Goal: Task Accomplishment & Management: Manage account settings

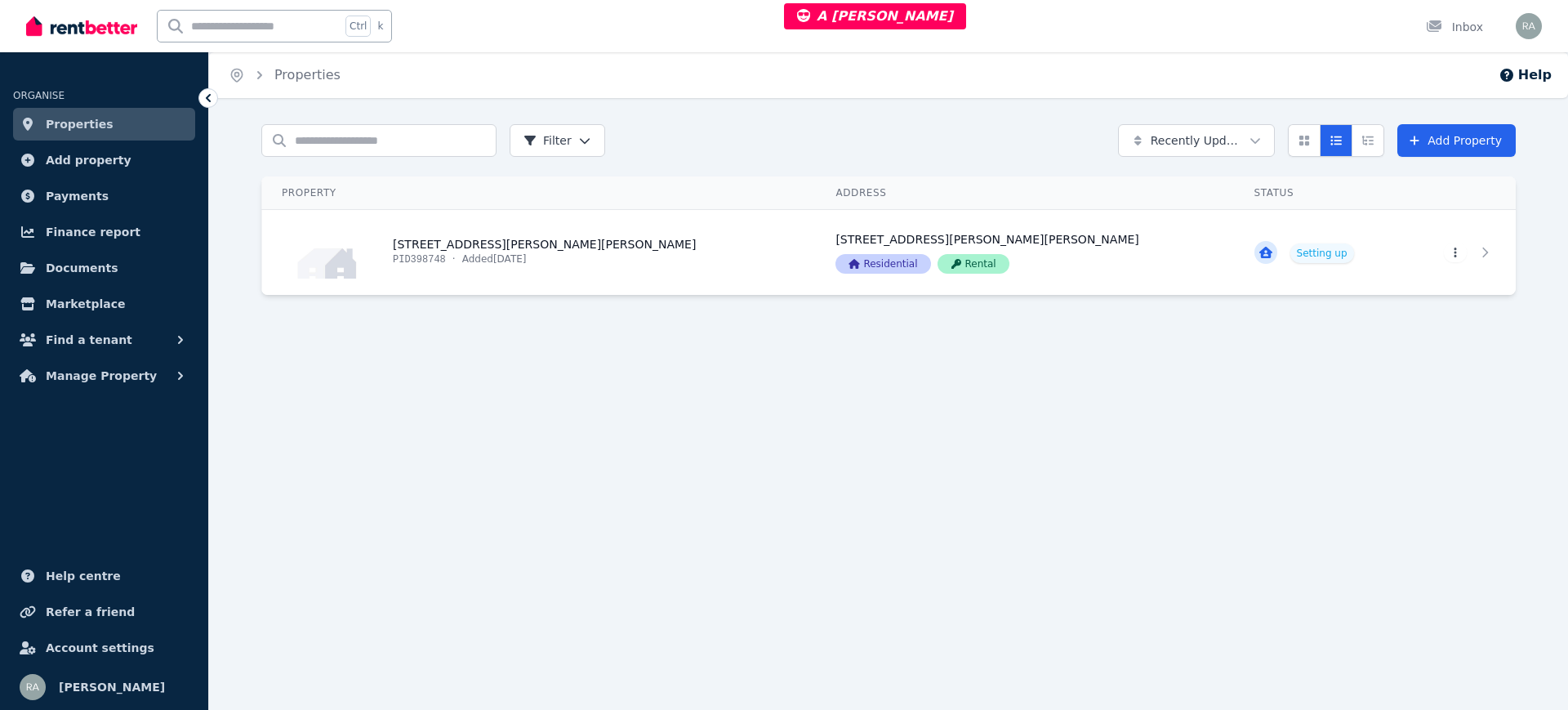
click at [640, 313] on div "Search properties Filter Recently Updated Add Property Property Address Status …" at bounding box center [888, 224] width 1359 height 200
click at [651, 259] on link "View property details" at bounding box center [539, 252] width 554 height 85
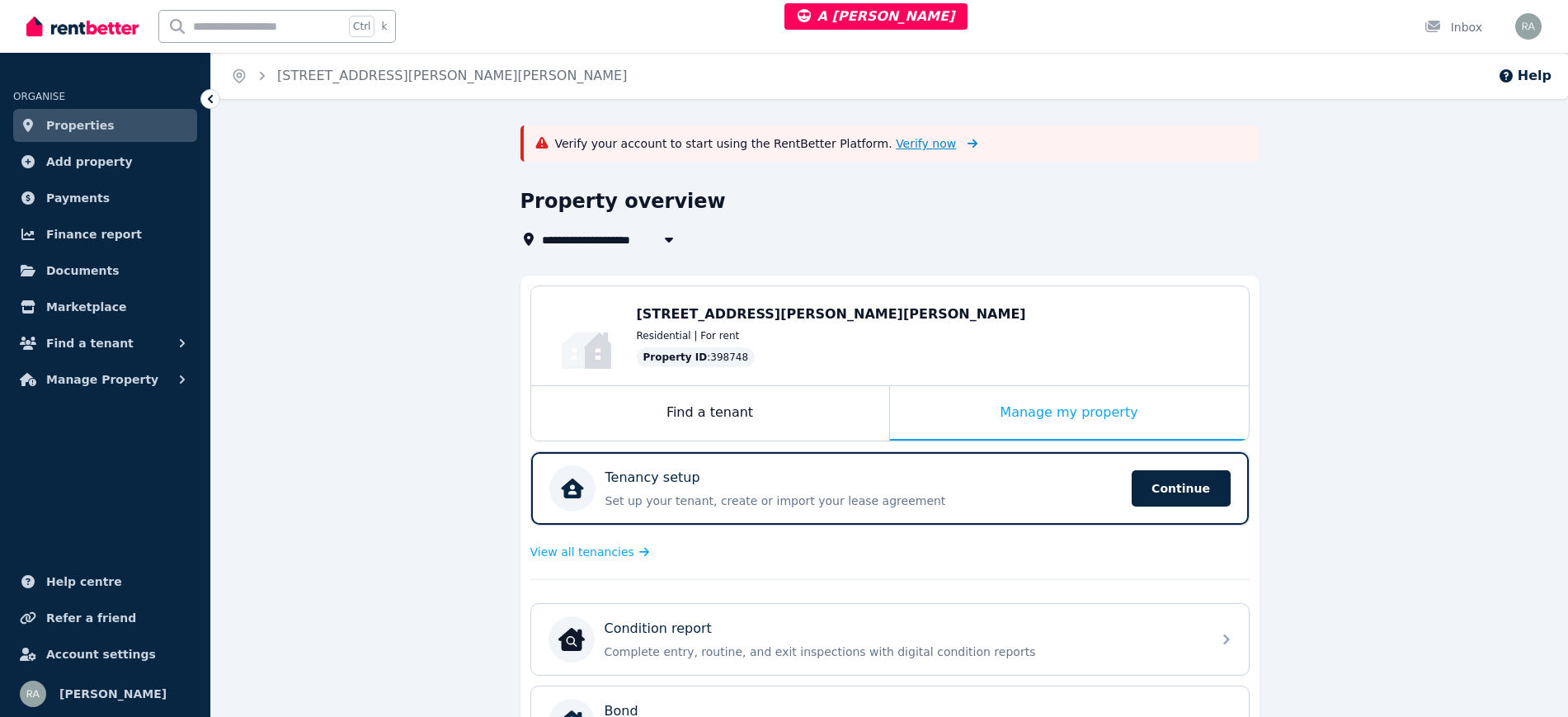
click at [896, 147] on span "Verify now" at bounding box center [926, 144] width 60 height 17
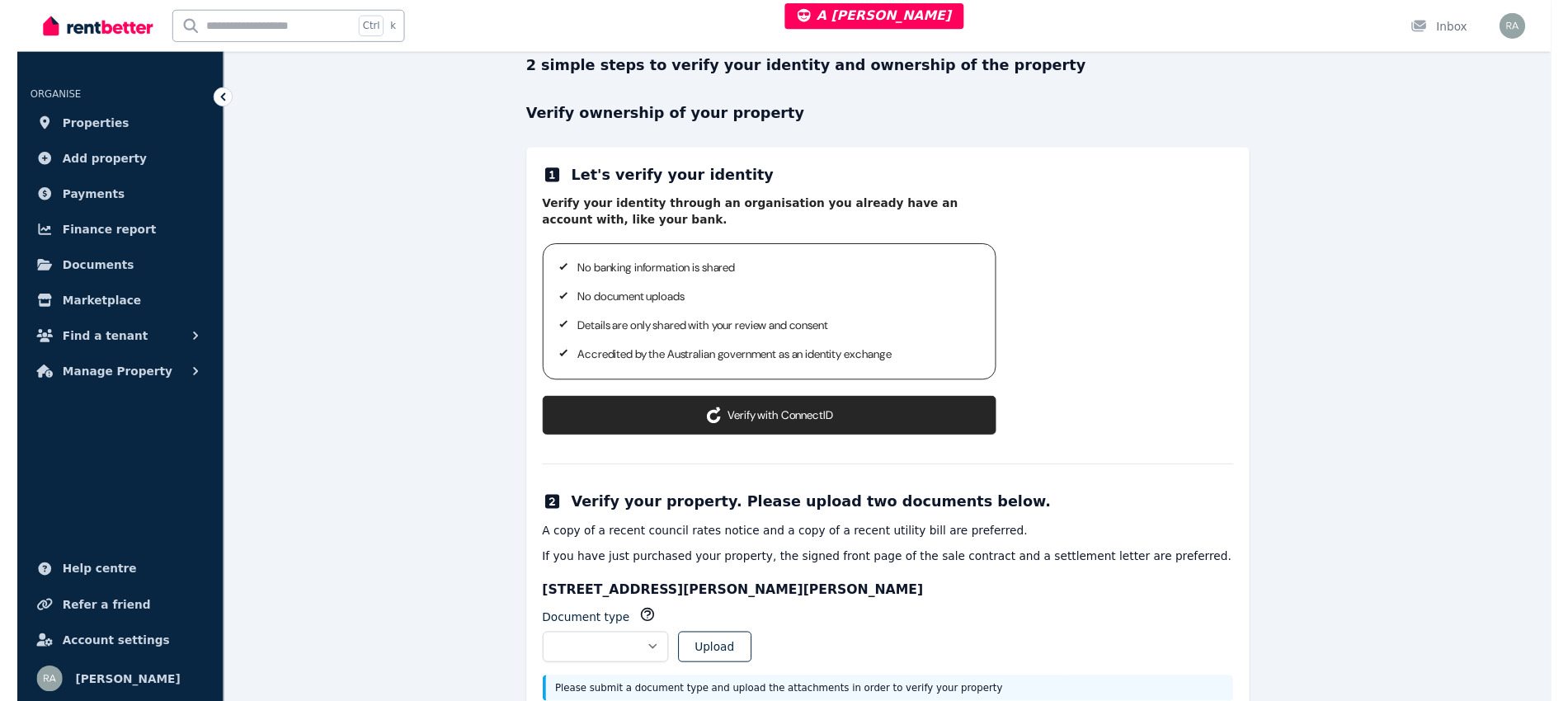
scroll to position [189, 0]
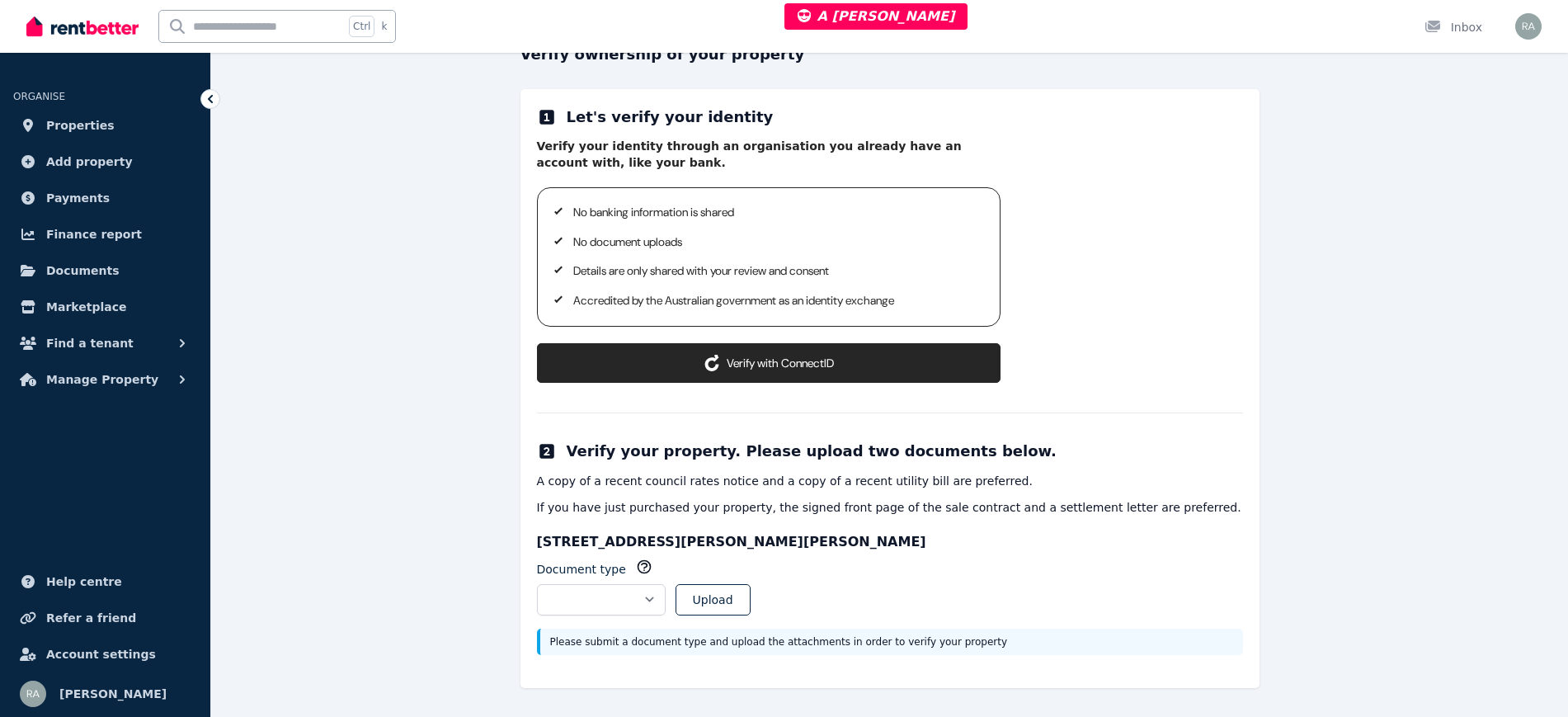
click at [792, 369] on button "Verify with ConnectID" at bounding box center [769, 363] width 464 height 40
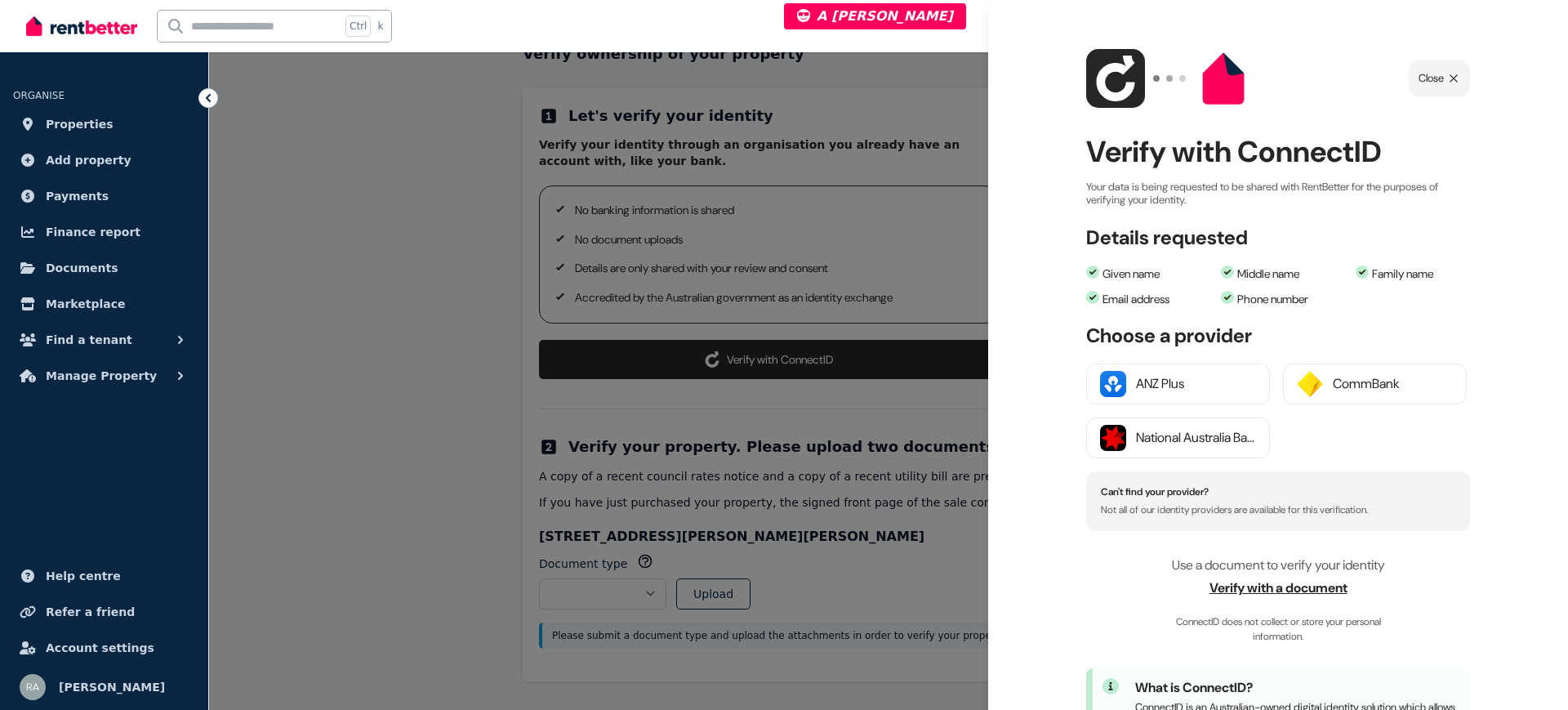
click at [1254, 567] on span "Verify with a document" at bounding box center [1277, 588] width 383 height 20
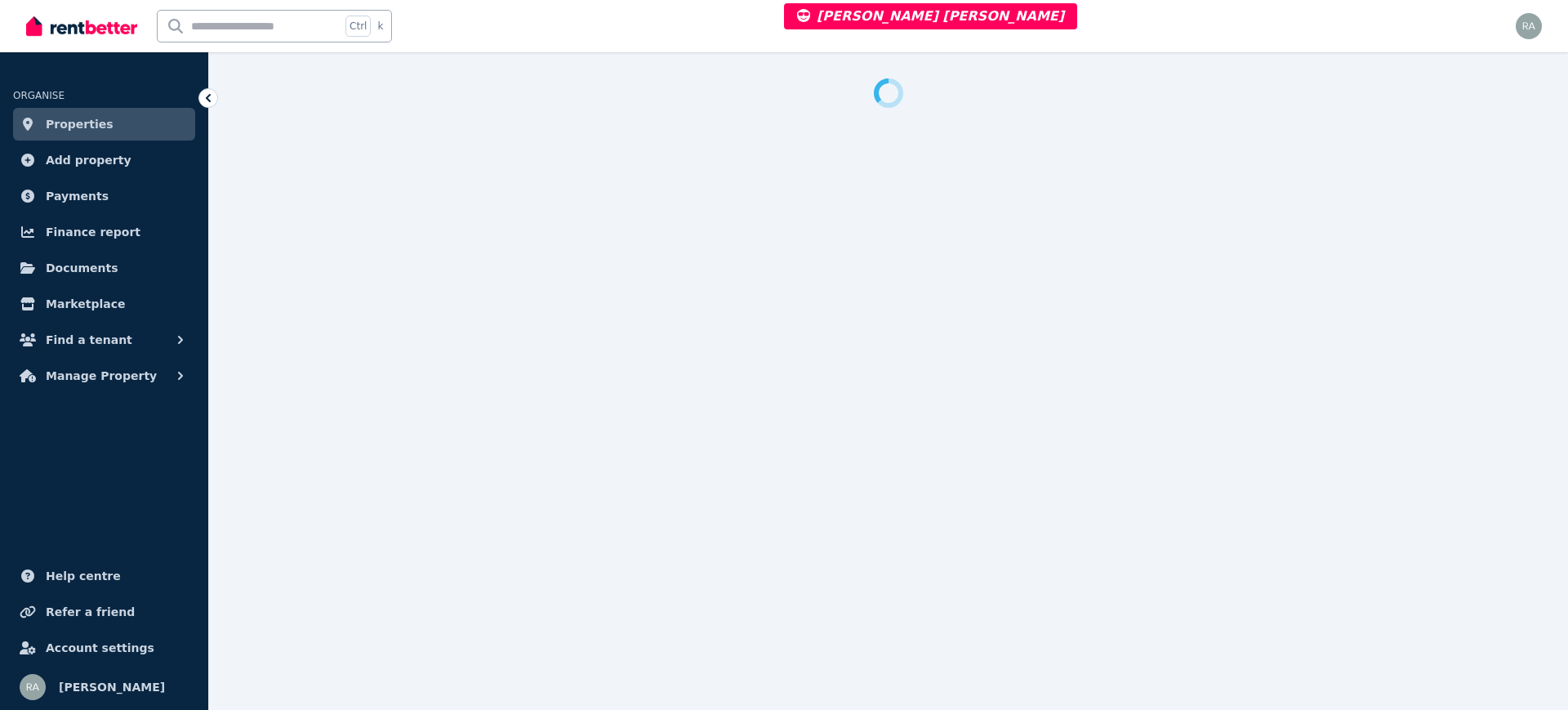
select select "***"
select select "**********"
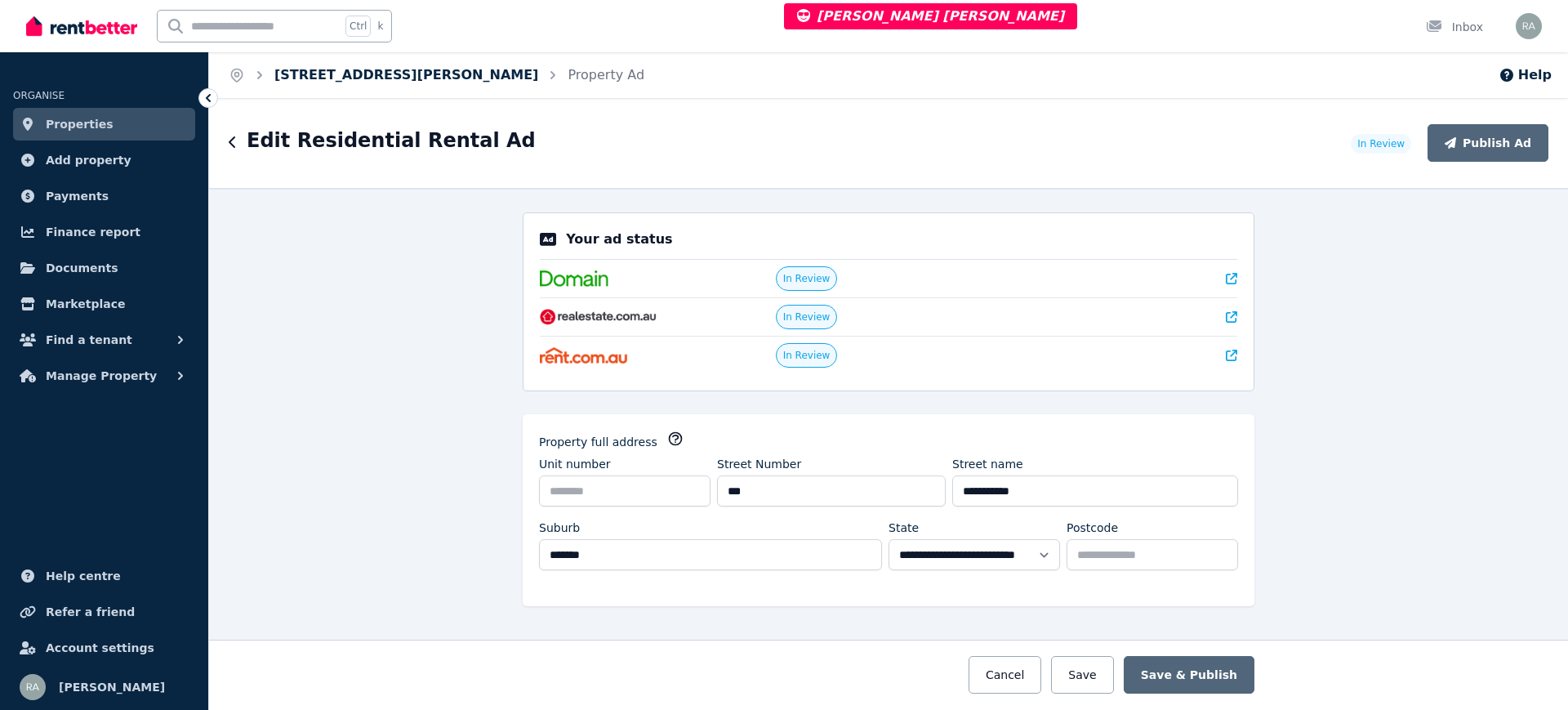
click at [424, 74] on link "44A Mimosa Lane, Moggill" at bounding box center [406, 75] width 264 height 16
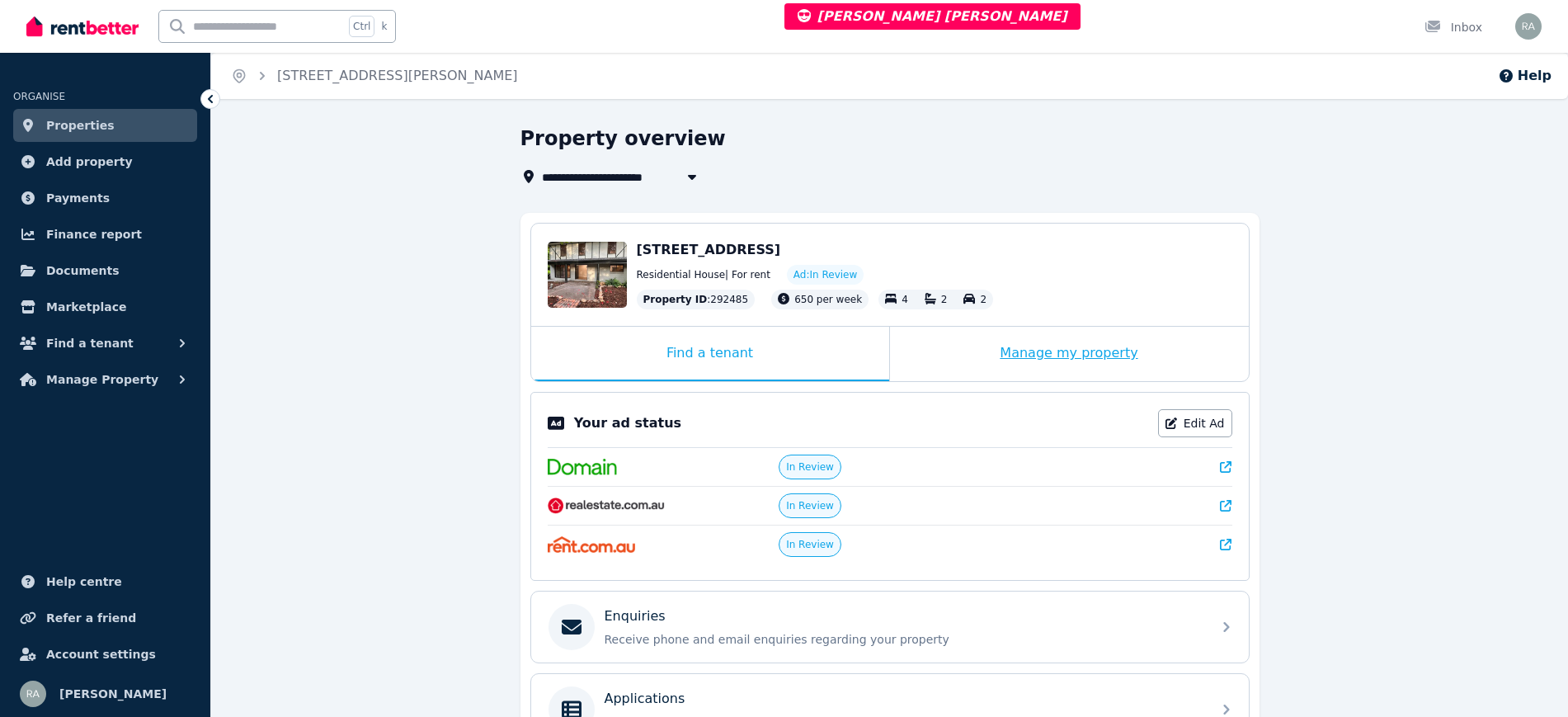
click at [930, 350] on div "Manage my property" at bounding box center [1070, 354] width 359 height 55
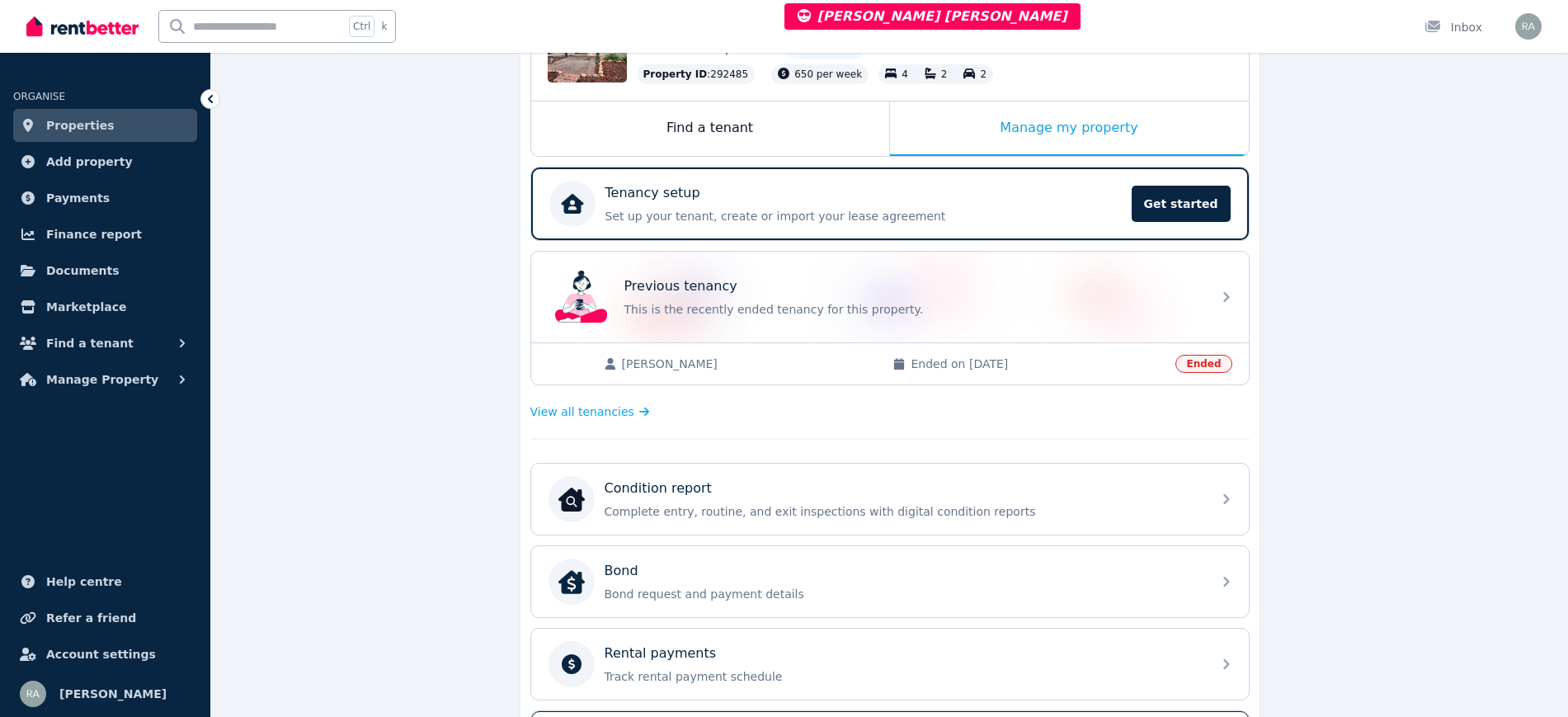
scroll to position [611, 0]
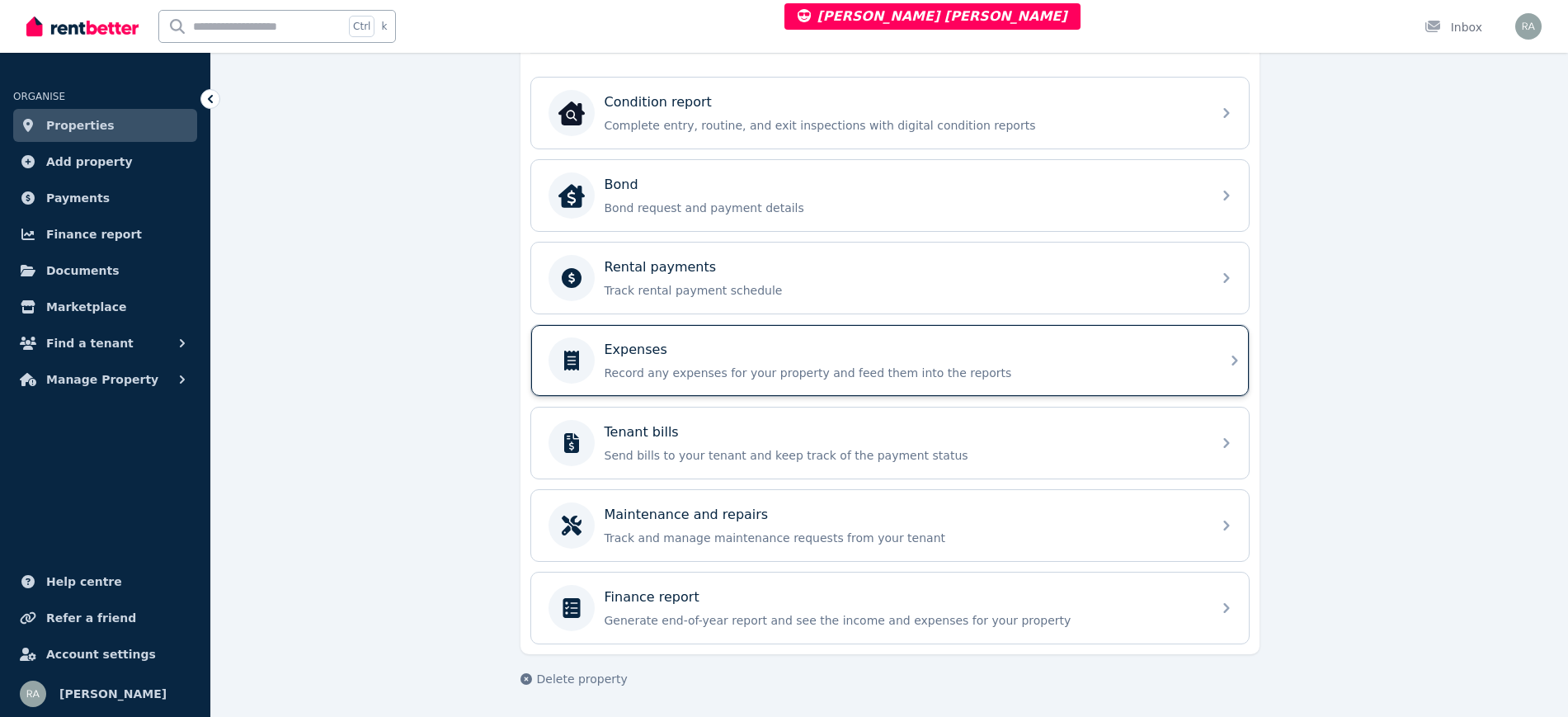
click at [742, 354] on div "Expenses" at bounding box center [904, 350] width 597 height 20
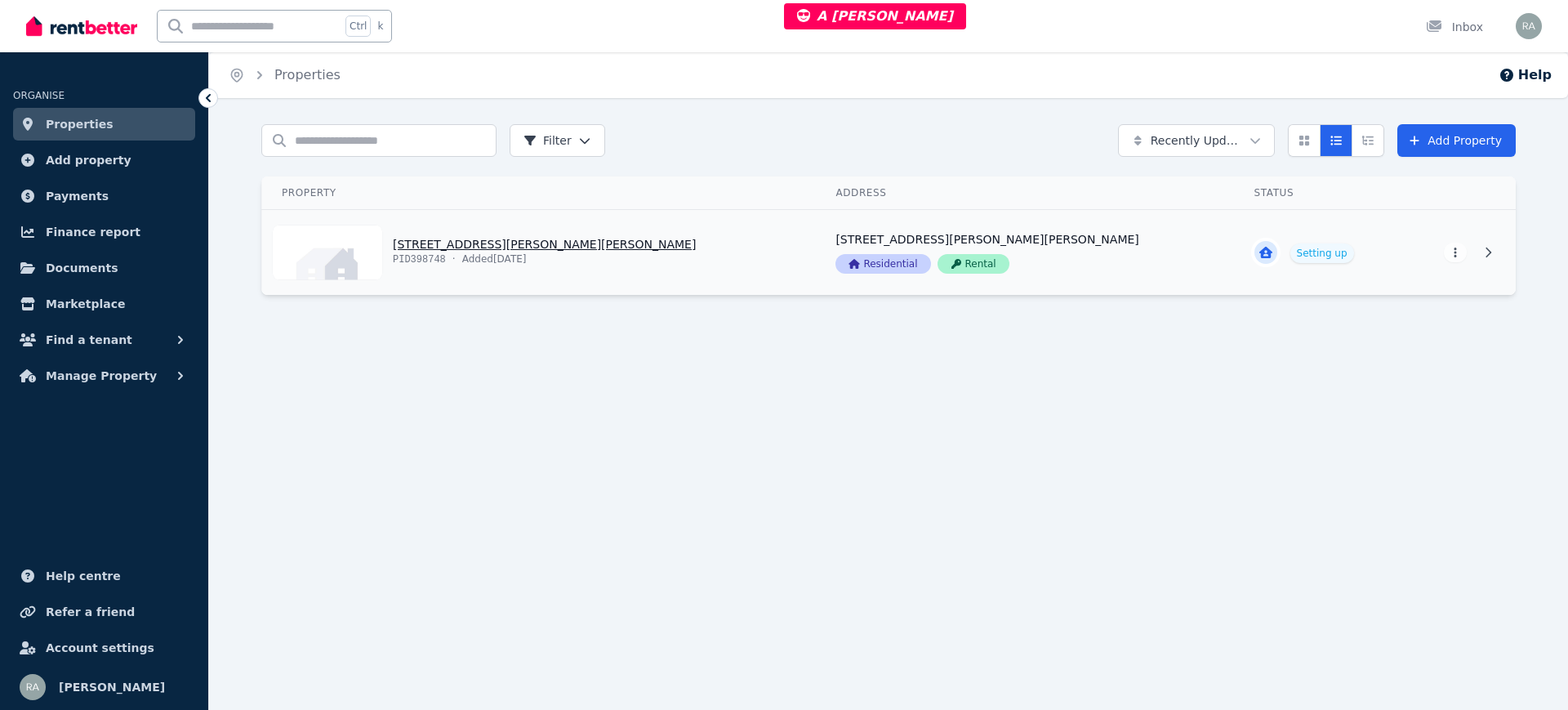
click at [689, 254] on link "View property details" at bounding box center [539, 252] width 554 height 85
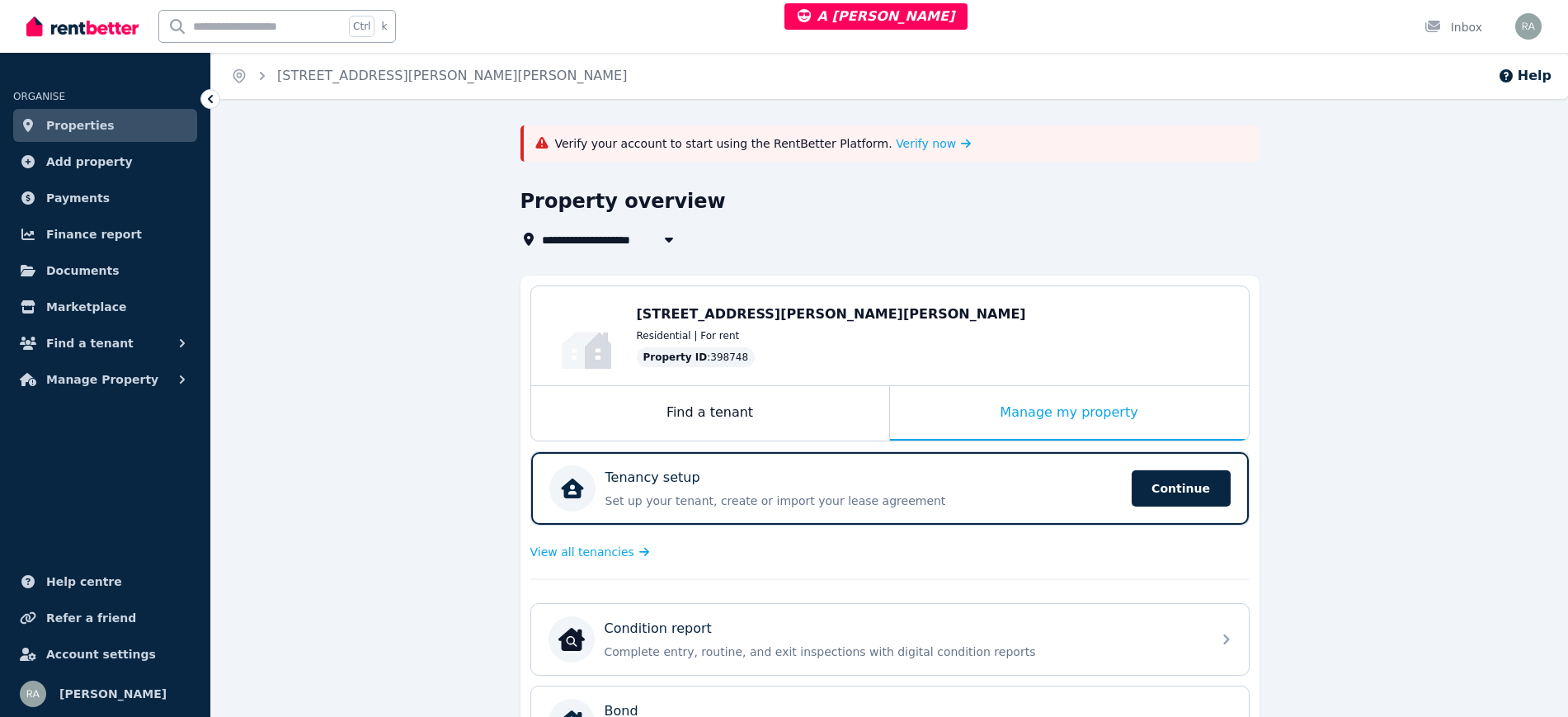
click at [879, 129] on div "Verify your account to start using the RentBetter Platform. Verify now" at bounding box center [890, 143] width 739 height 37
click at [896, 144] on span "Verify now" at bounding box center [926, 144] width 60 height 17
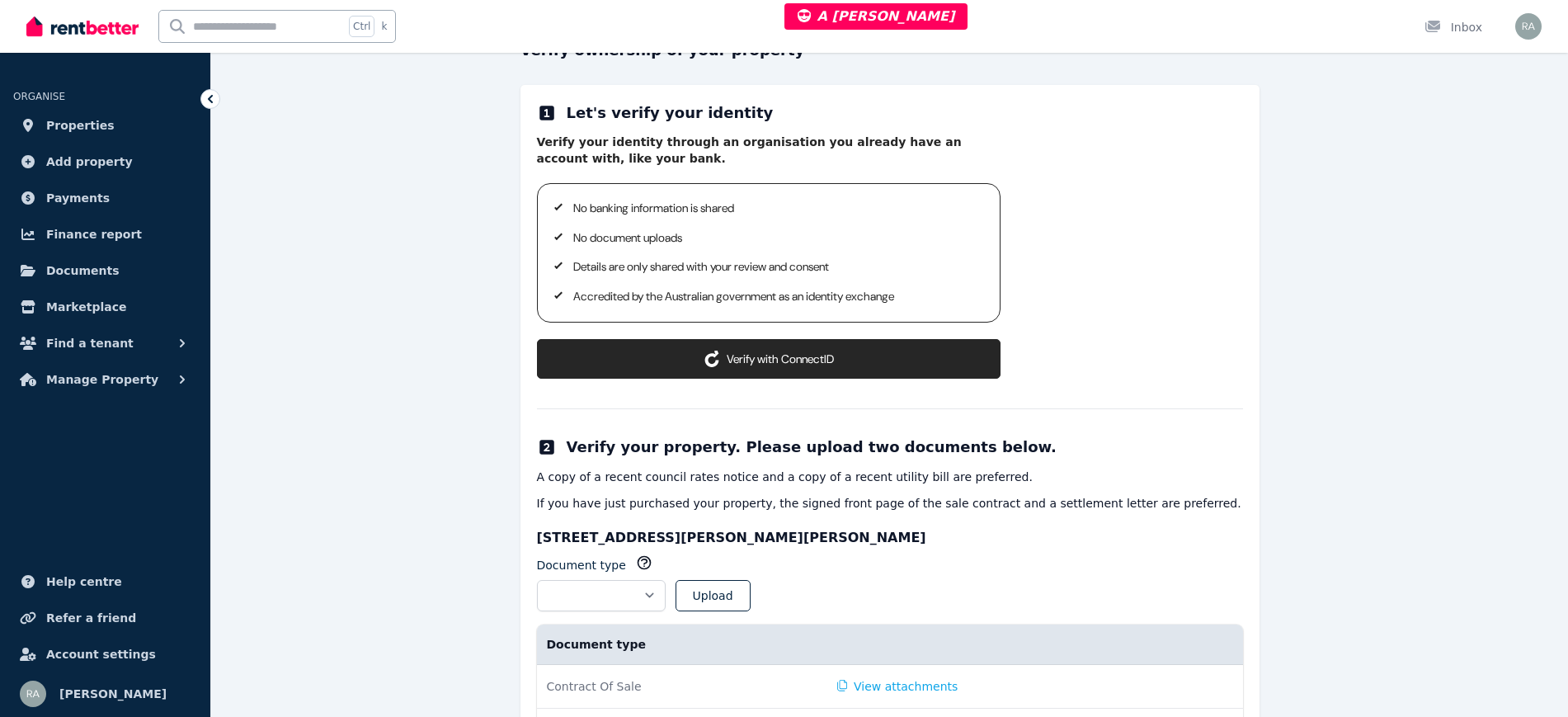
scroll to position [345, 0]
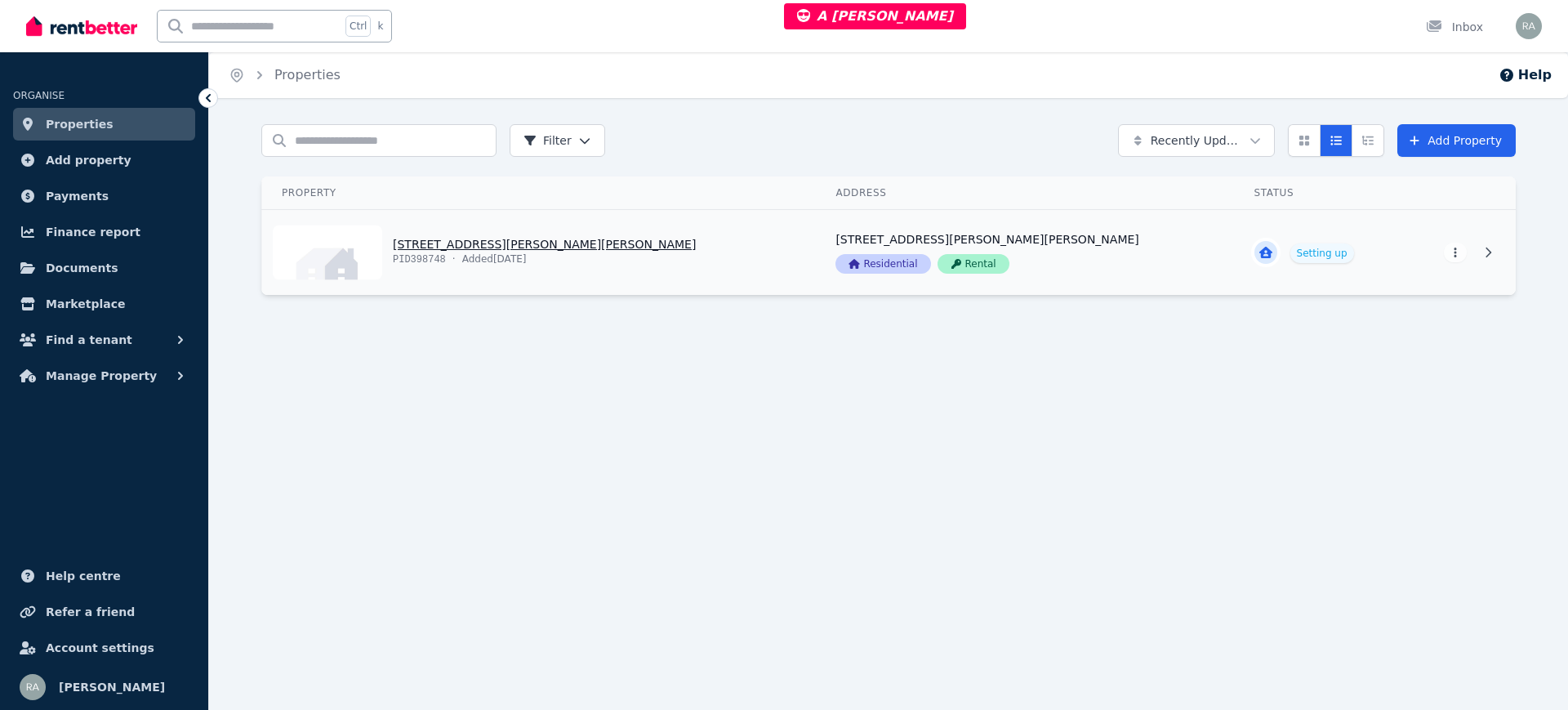
click at [567, 238] on link "View property details" at bounding box center [539, 252] width 554 height 85
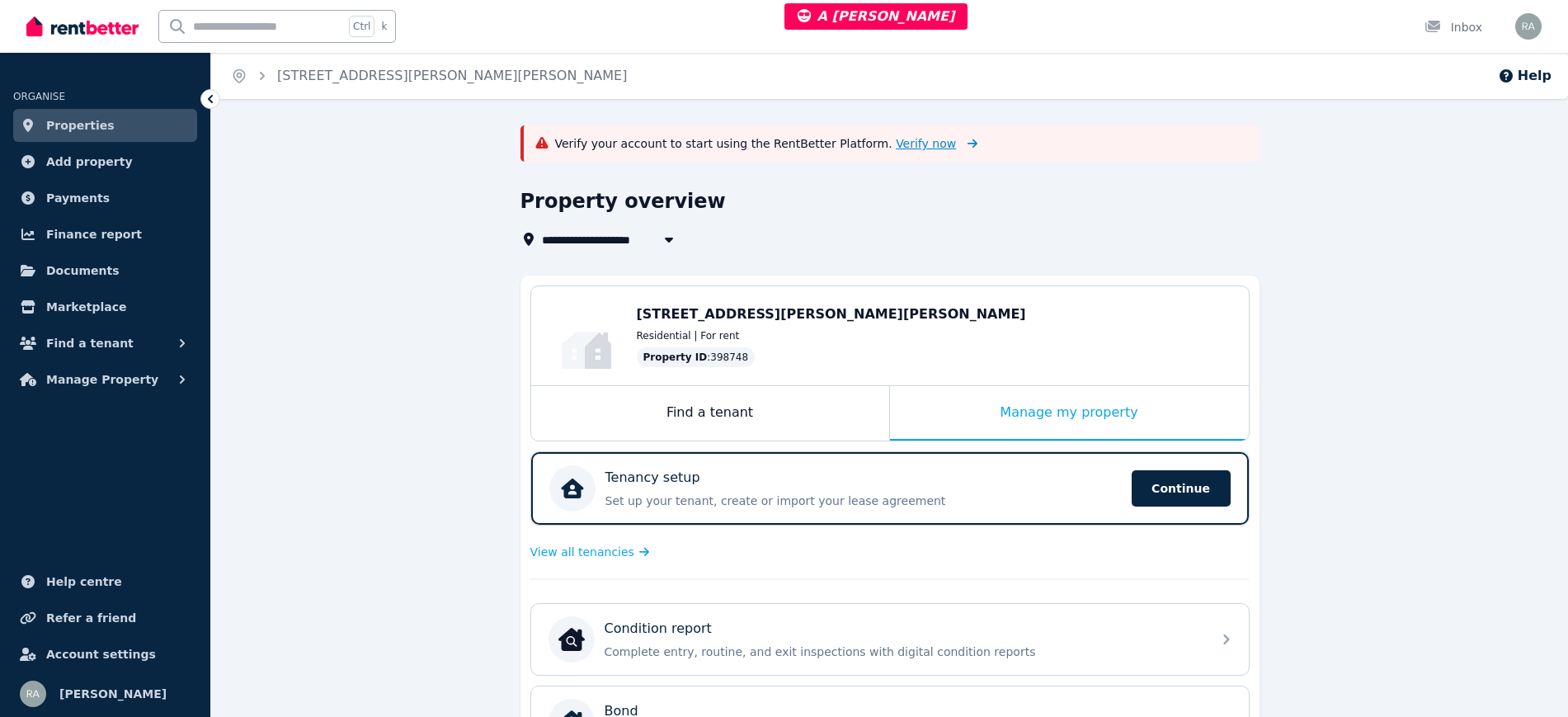
click at [896, 140] on span "Verify now" at bounding box center [926, 144] width 60 height 17
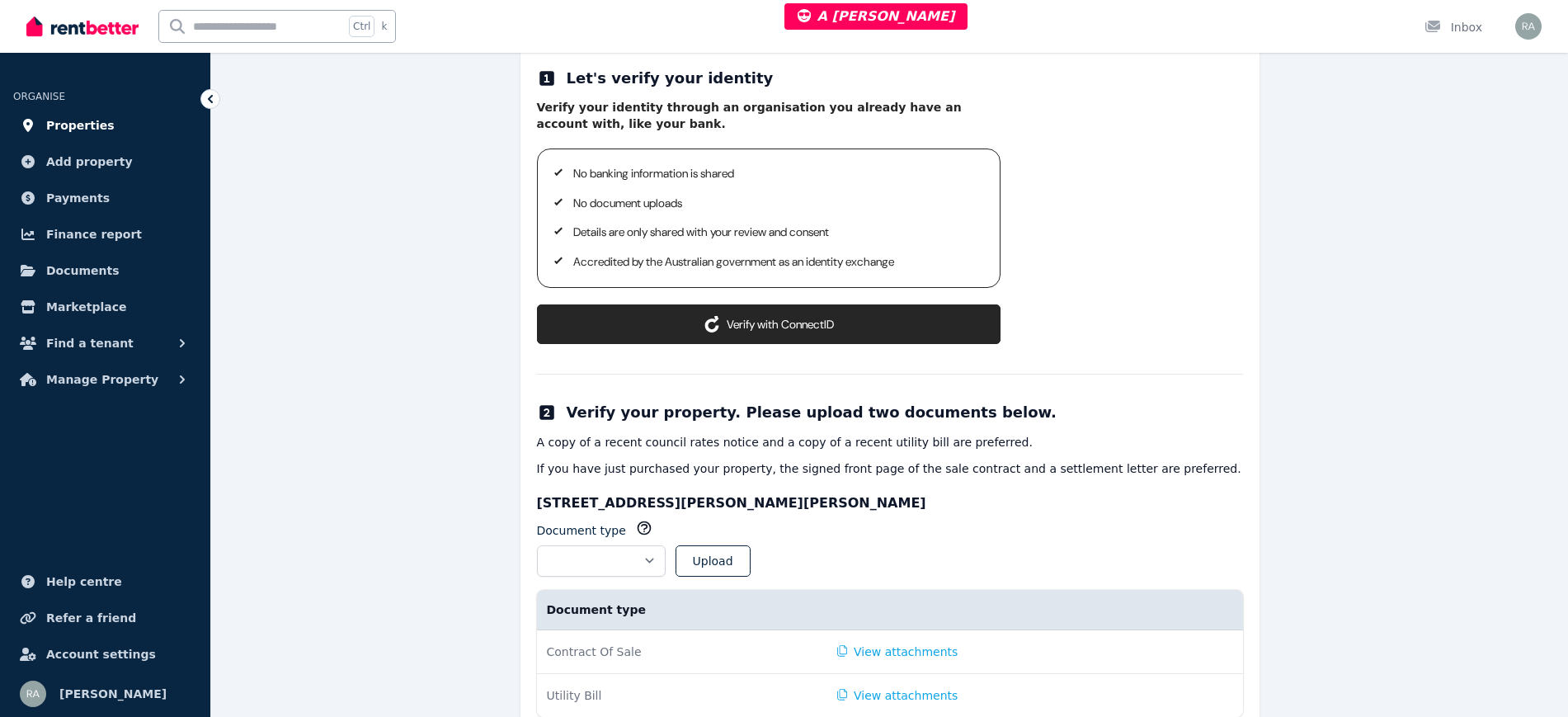
scroll to position [139, 0]
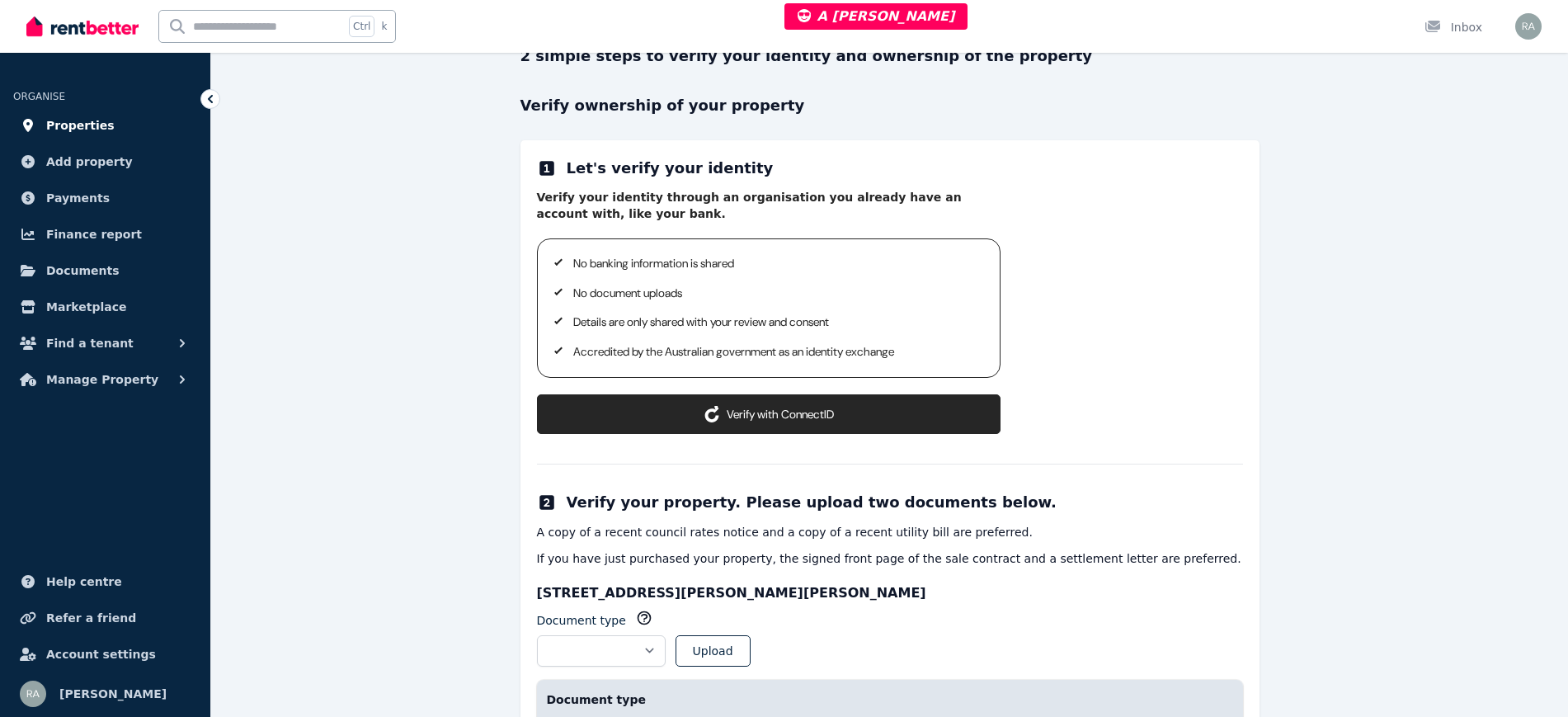
click at [133, 122] on link "Properties" at bounding box center [105, 125] width 184 height 33
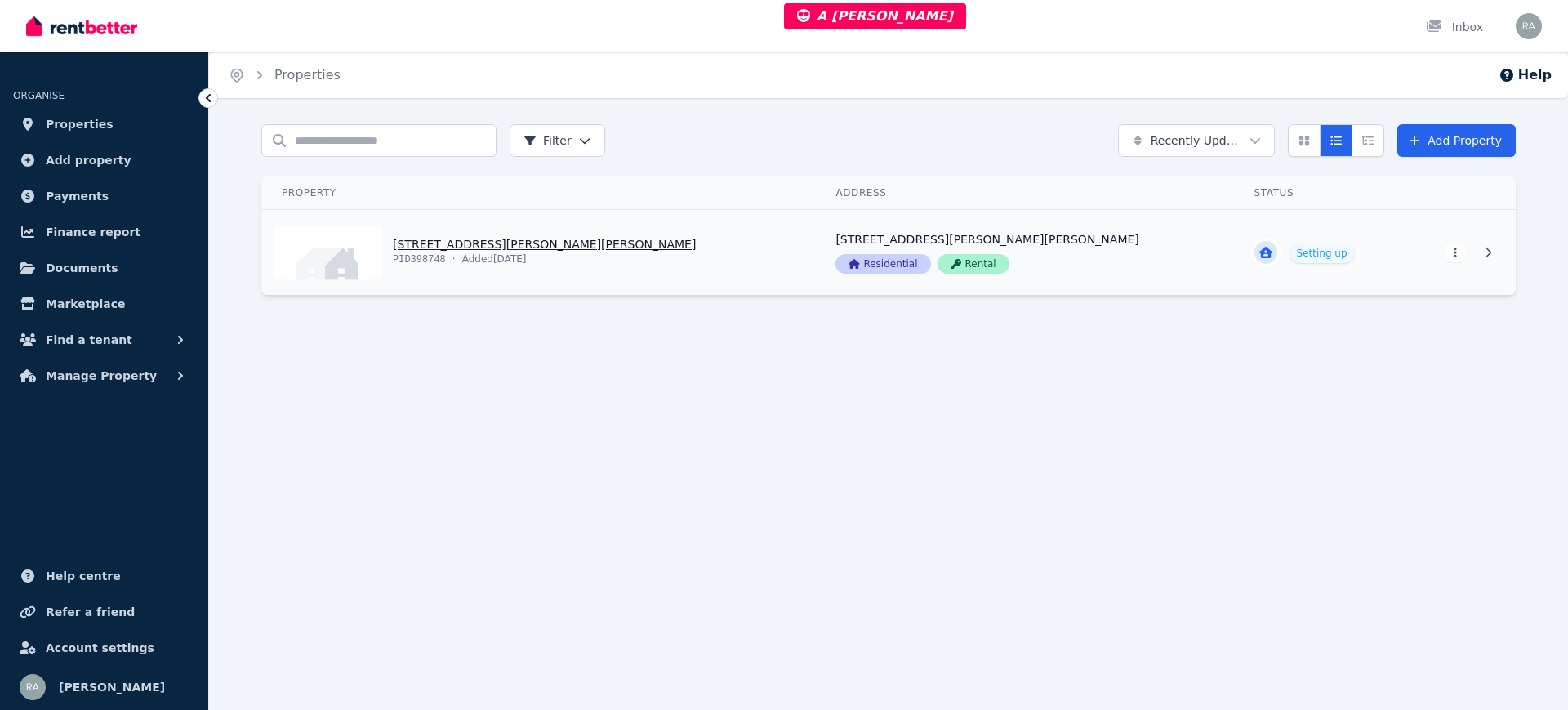
click at [679, 246] on link "View property details" at bounding box center [539, 252] width 554 height 85
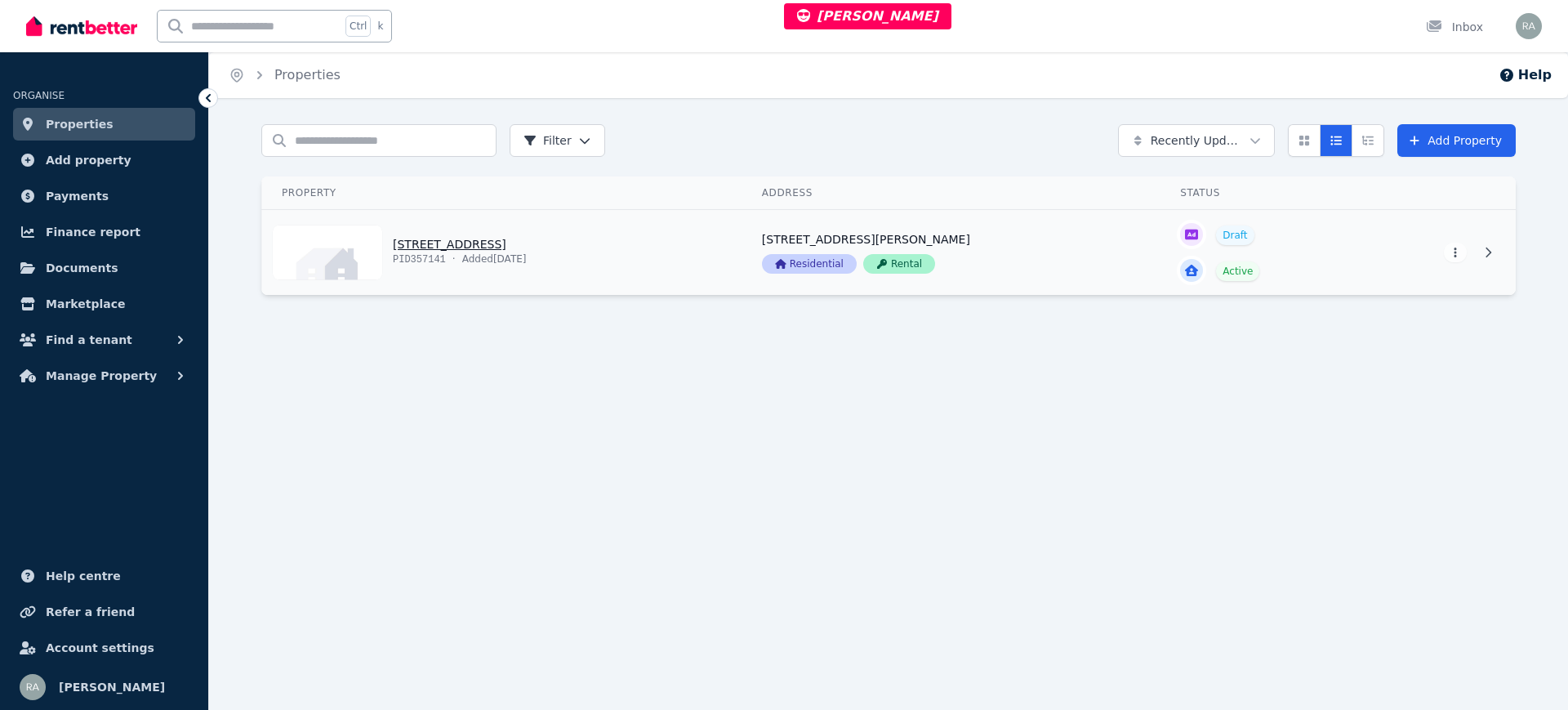
click at [679, 254] on link "View property details" at bounding box center [502, 252] width 480 height 85
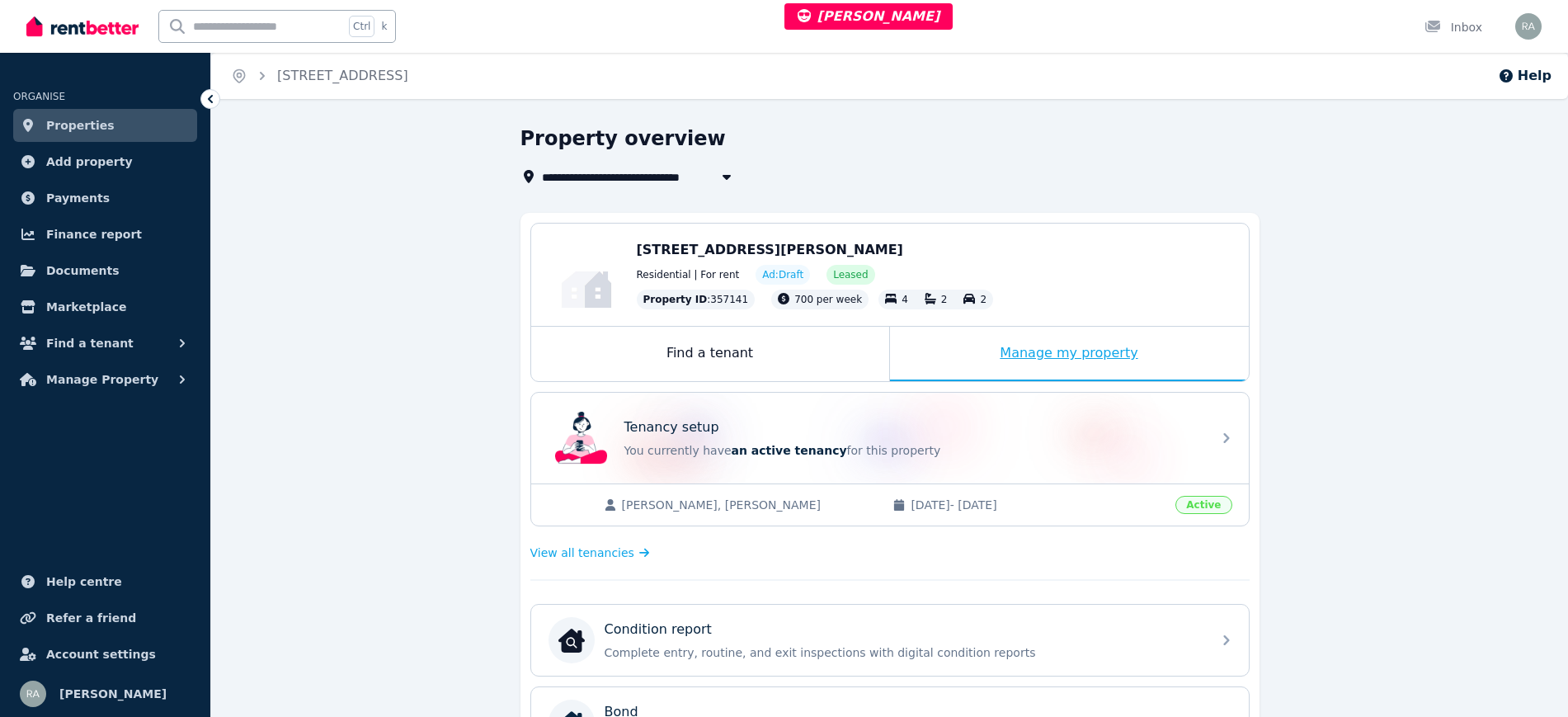
click at [931, 347] on div "Manage my property" at bounding box center [1070, 354] width 359 height 55
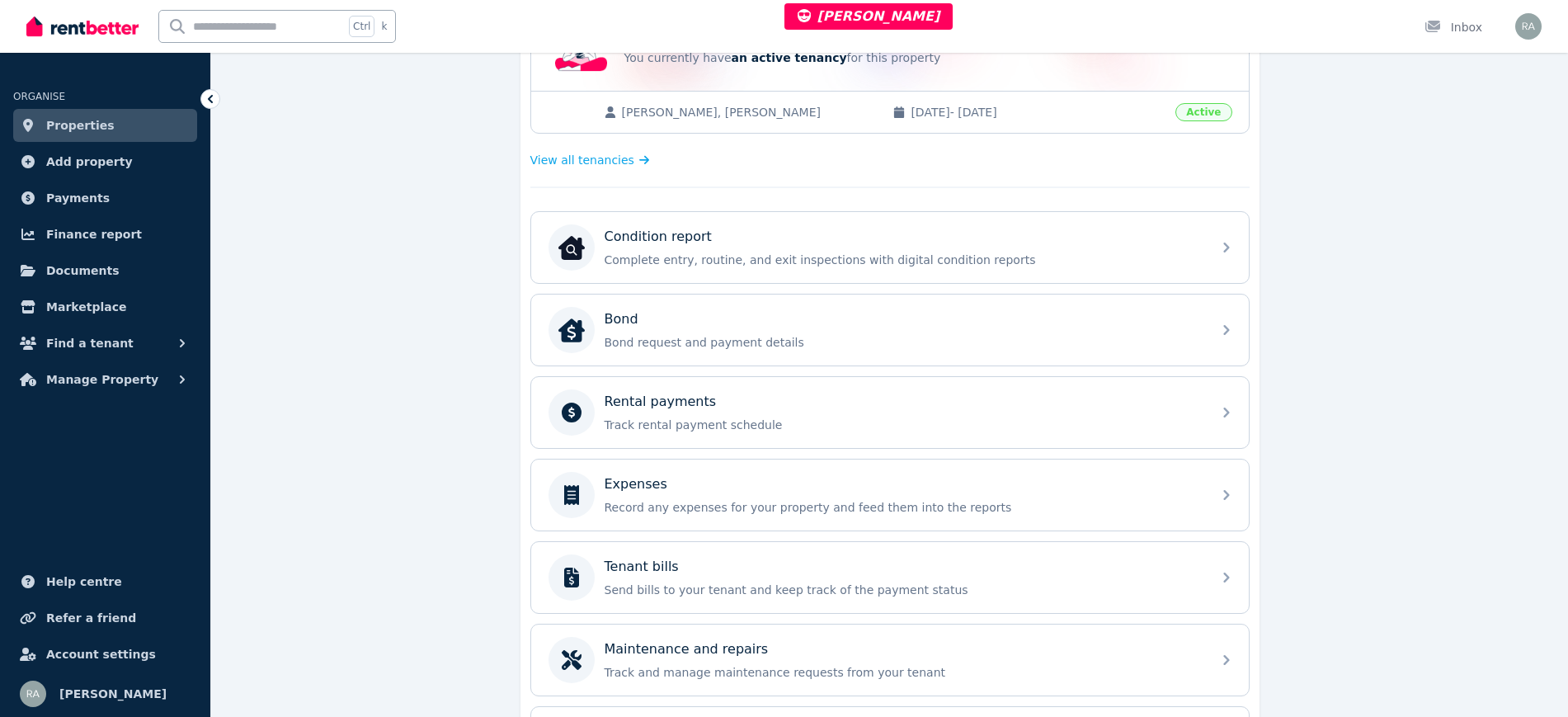
scroll to position [413, 0]
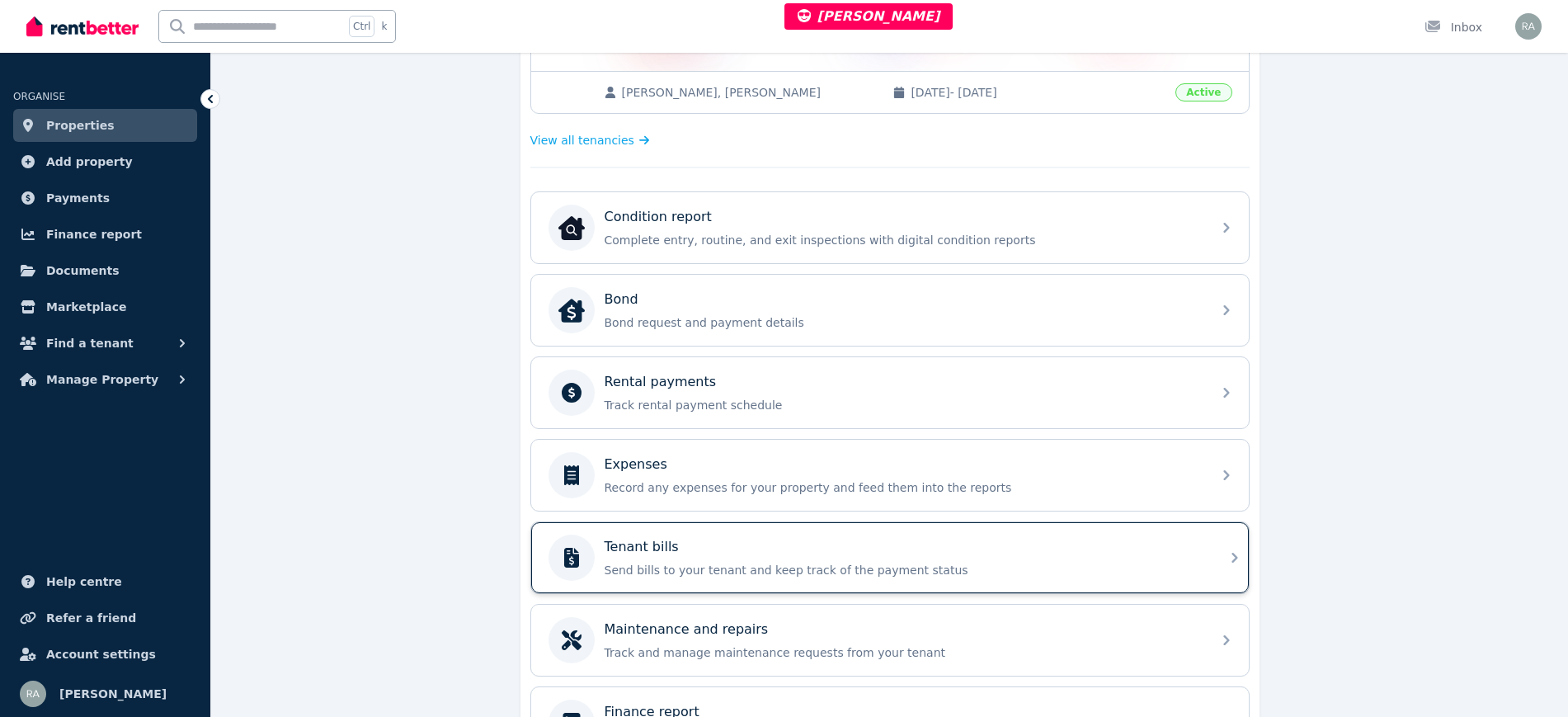
click at [645, 572] on p "Send bills to your tenant and keep track of the payment status" at bounding box center [904, 570] width 597 height 17
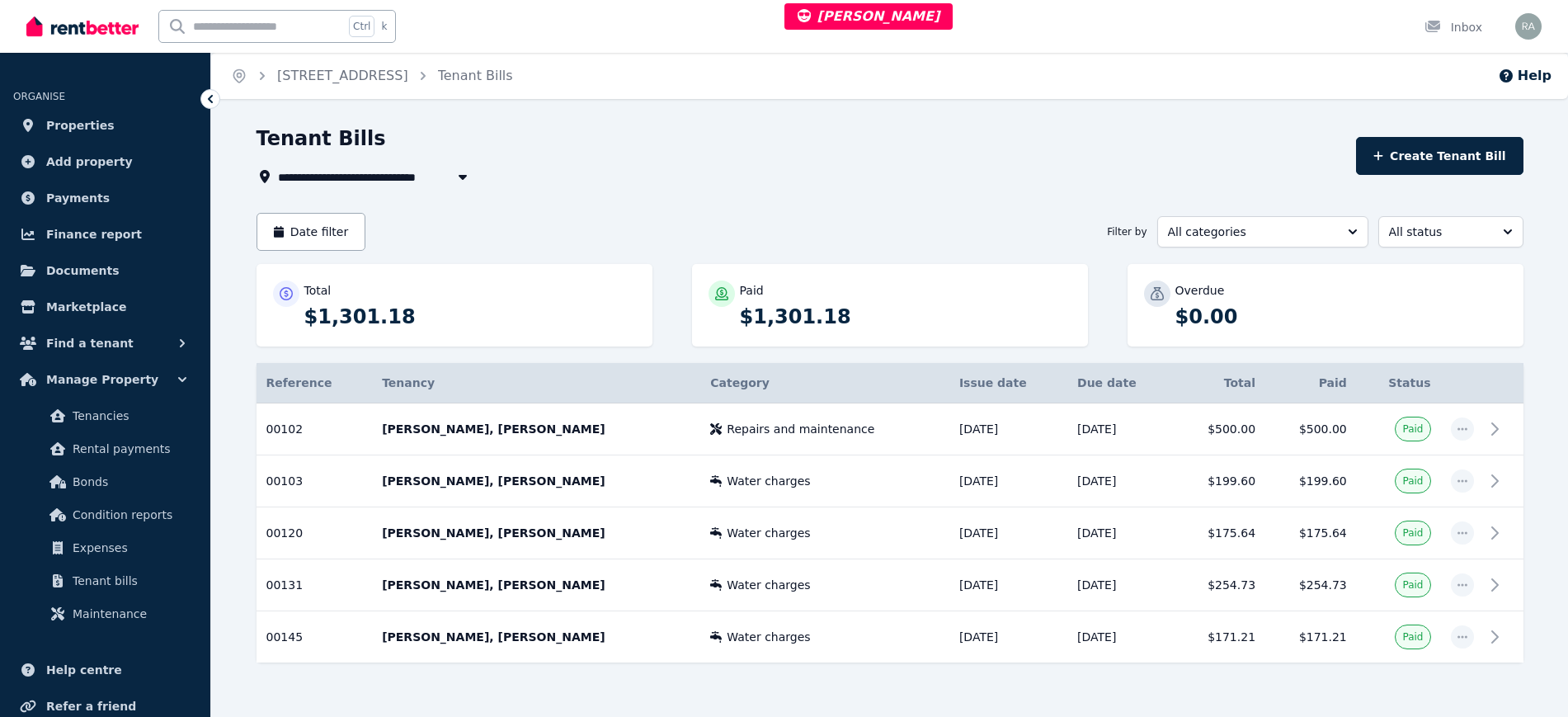
scroll to position [35, 0]
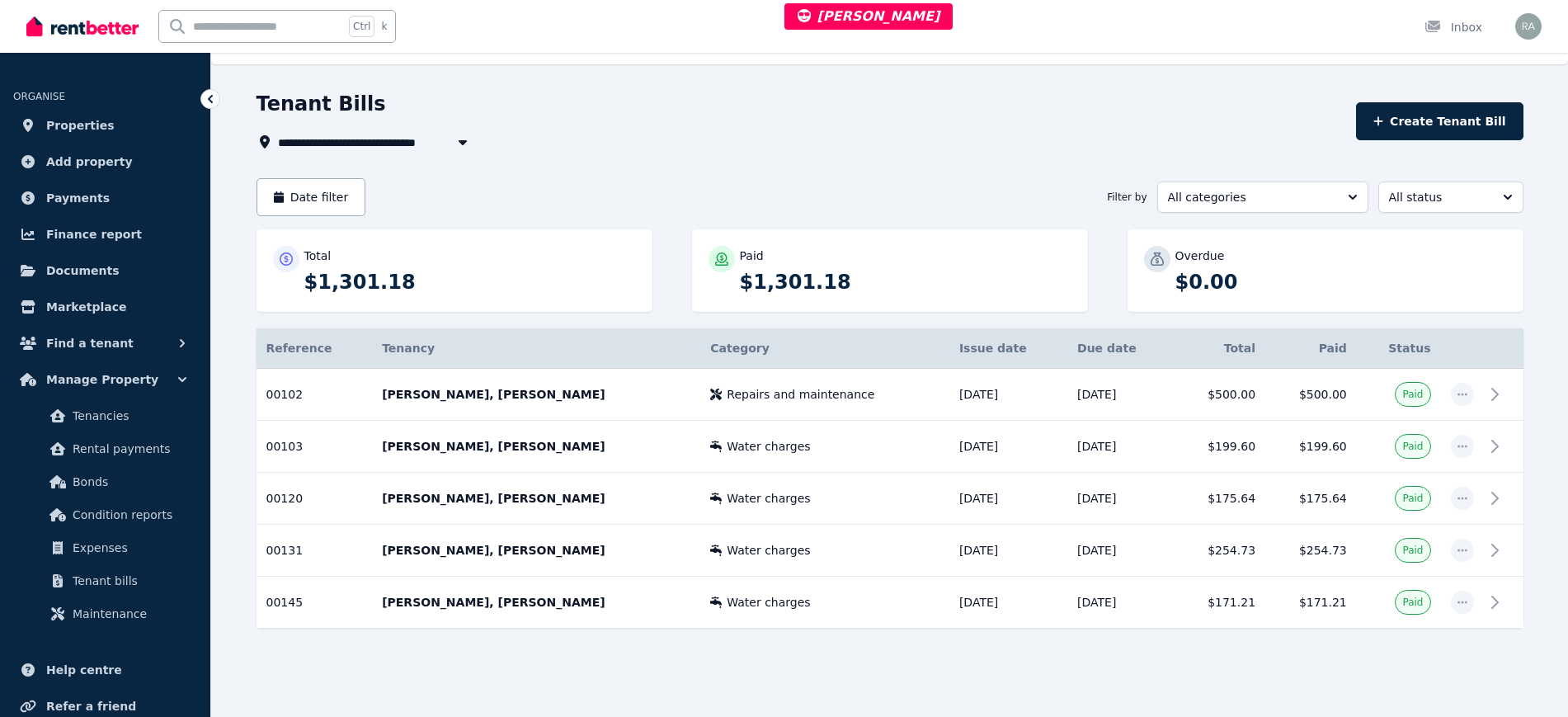
click at [373, 146] on span "[STREET_ADDRESS]" at bounding box center [350, 141] width 144 height 20
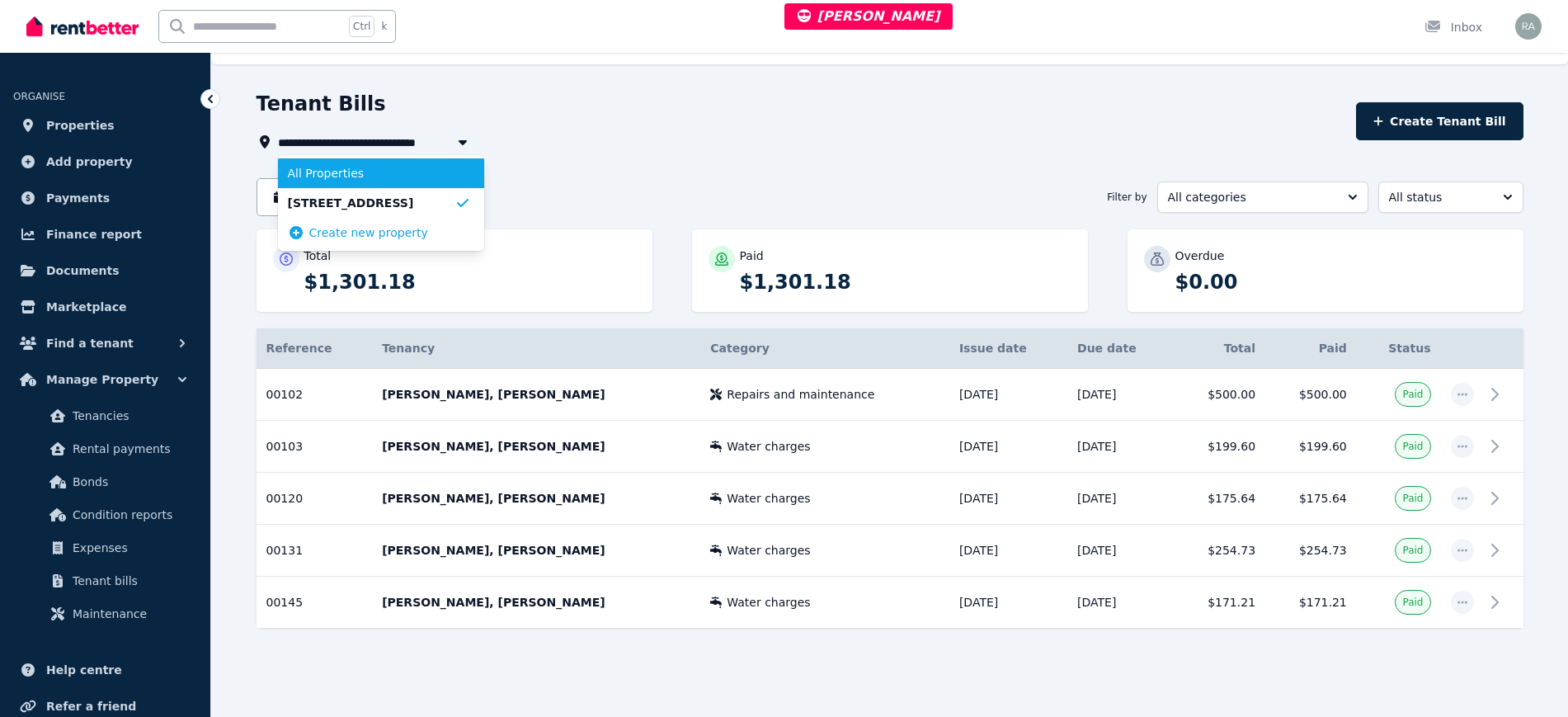
click at [377, 172] on span "All Properties" at bounding box center [371, 173] width 167 height 17
type input "**********"
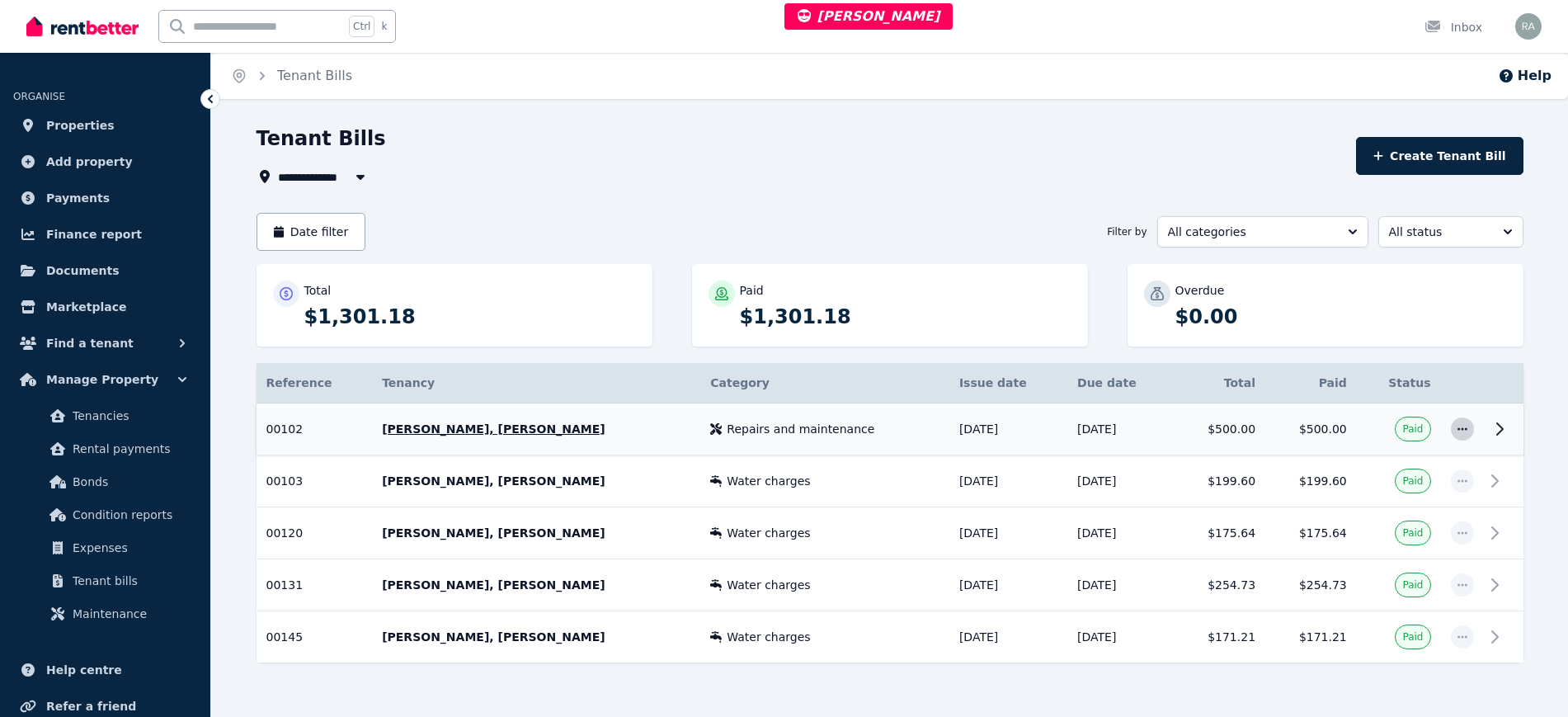
click at [1462, 426] on icon "button" at bounding box center [1462, 429] width 13 height 11
click at [1000, 117] on div "**********" at bounding box center [784, 358] width 1568 height 717
click at [1488, 432] on td at bounding box center [1504, 429] width 40 height 52
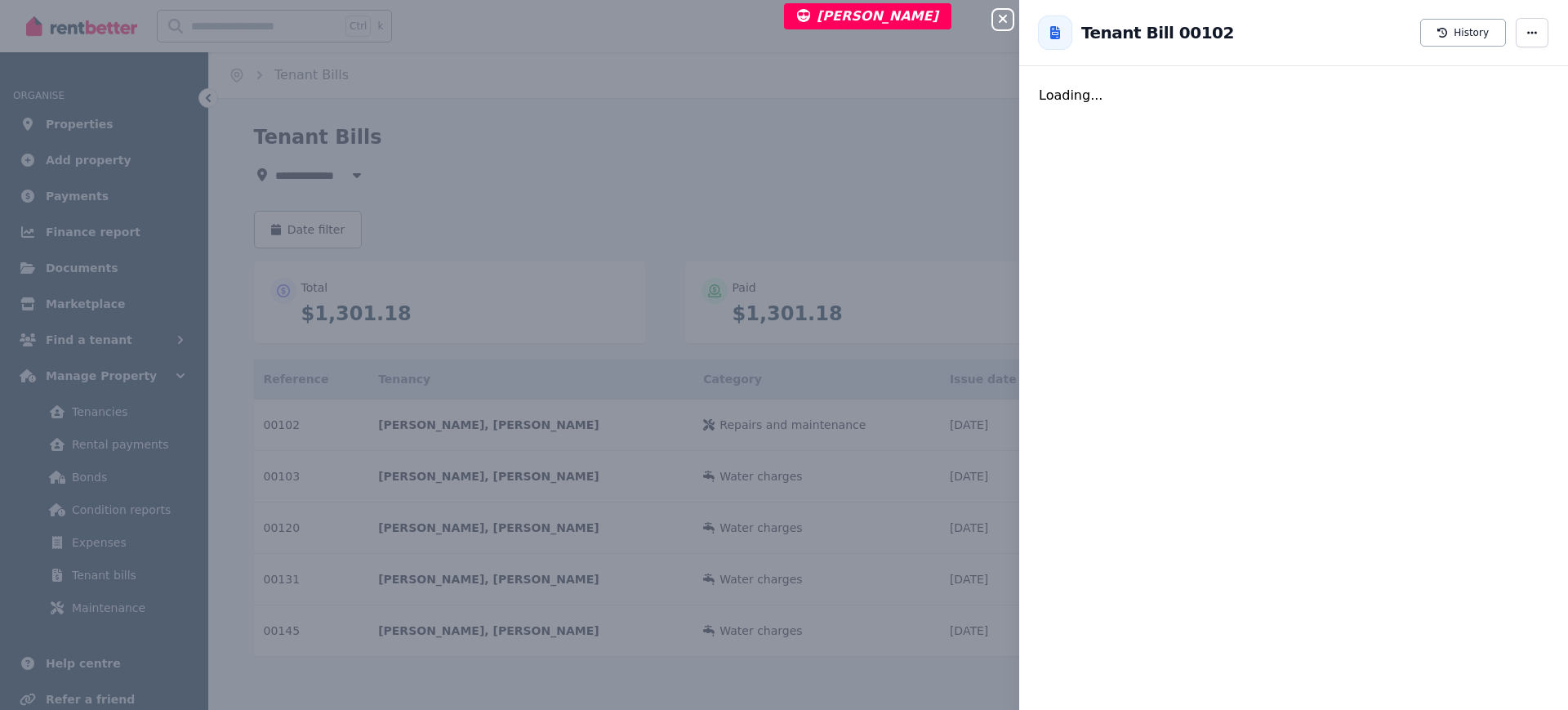
click at [1532, 12] on div "Tenant Bill 00102 History" at bounding box center [1294, 33] width 548 height 52
click at [1528, 29] on span "button" at bounding box center [1532, 33] width 33 height 30
click at [562, 55] on div "Close panel Back to Tenant Bill 00102 History Loading..." at bounding box center [784, 355] width 1568 height 710
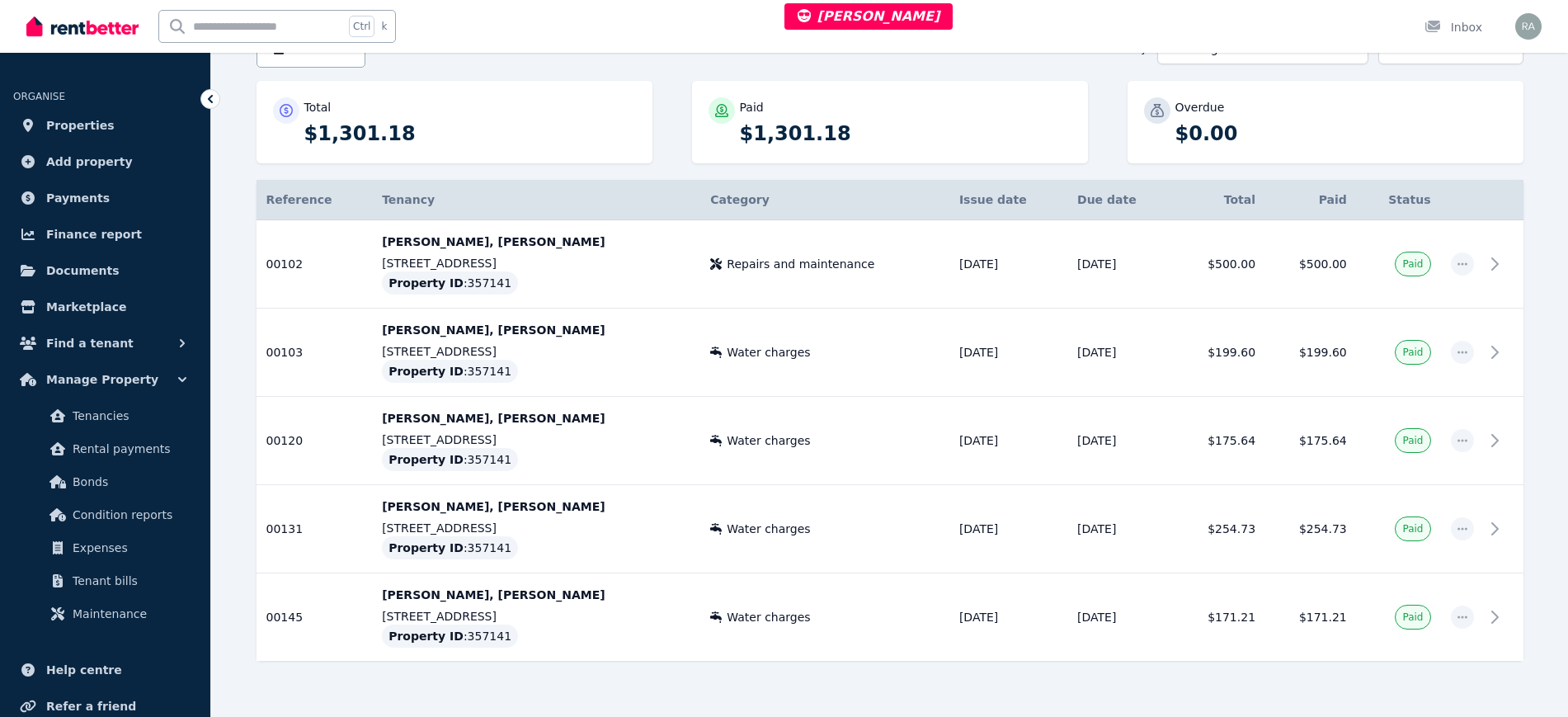
scroll to position [206, 0]
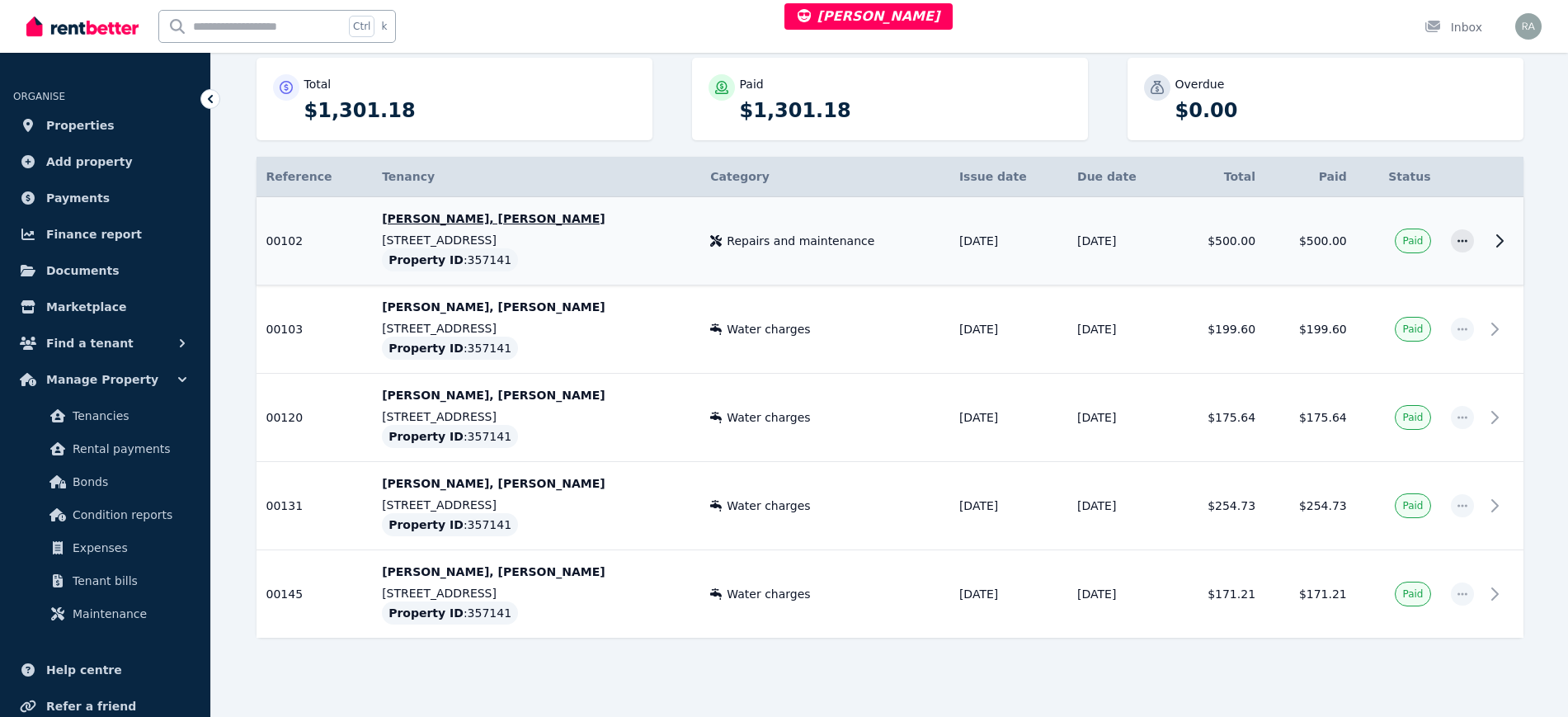
click at [851, 241] on div "Repairs and maintenance" at bounding box center [825, 241] width 229 height 17
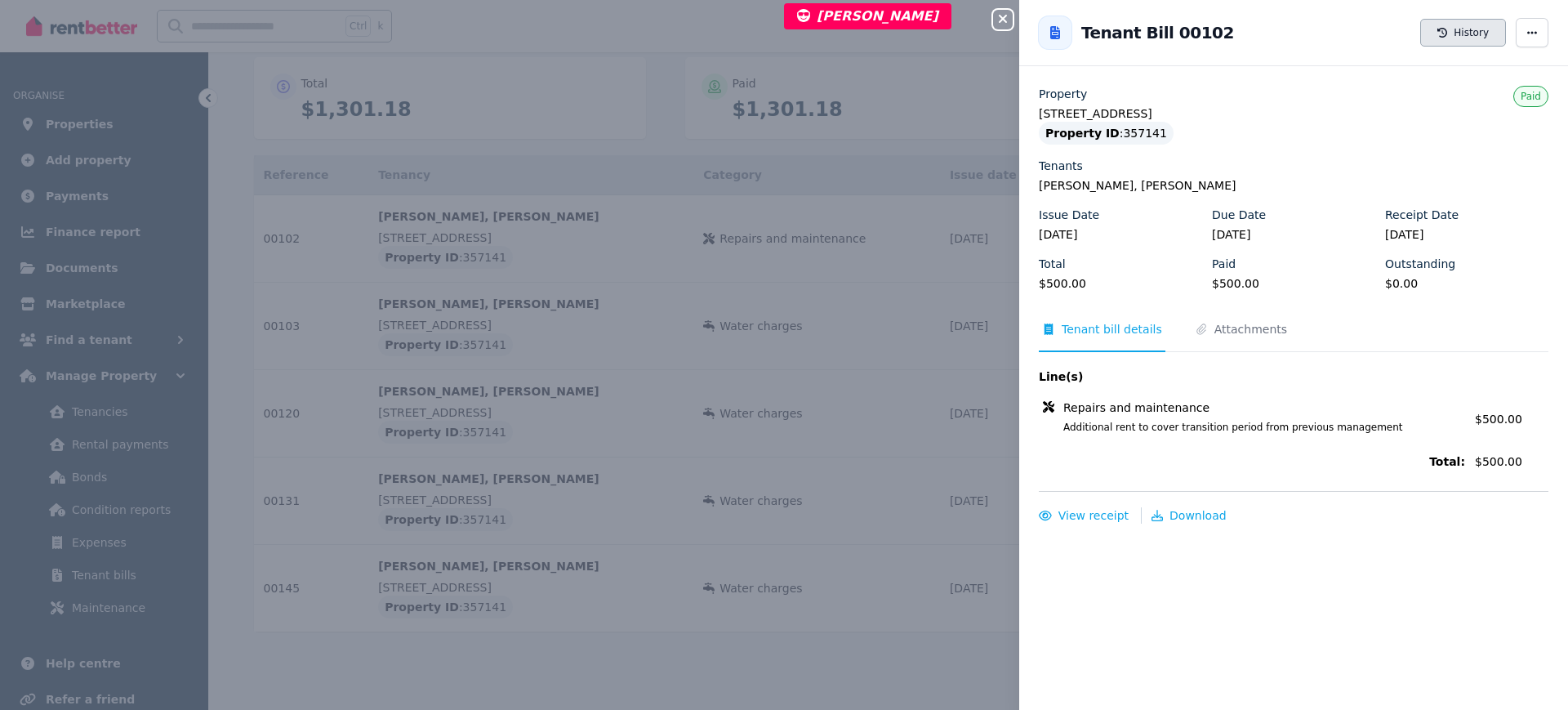
click at [1451, 21] on button "History" at bounding box center [1464, 33] width 86 height 28
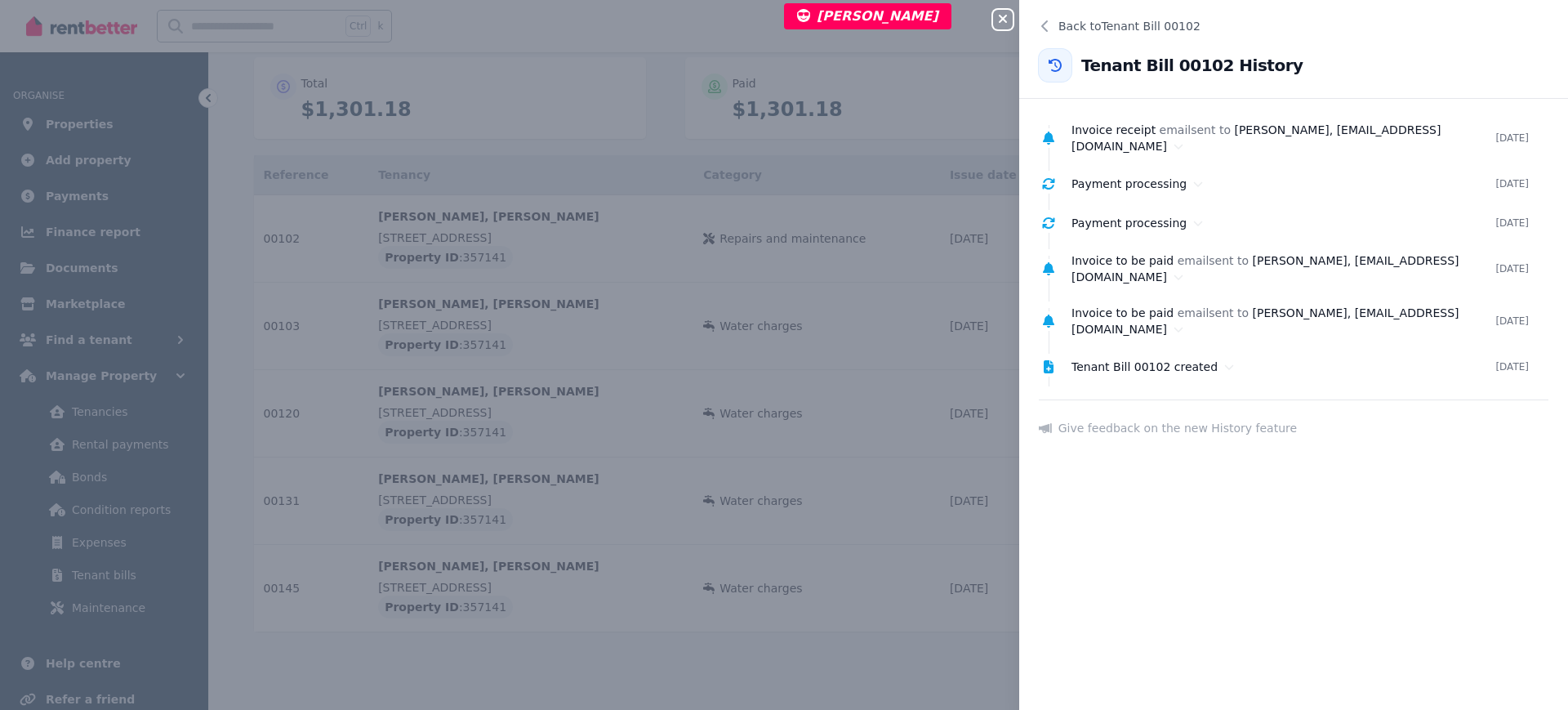
click at [1006, 22] on icon "button" at bounding box center [1003, 19] width 8 height 8
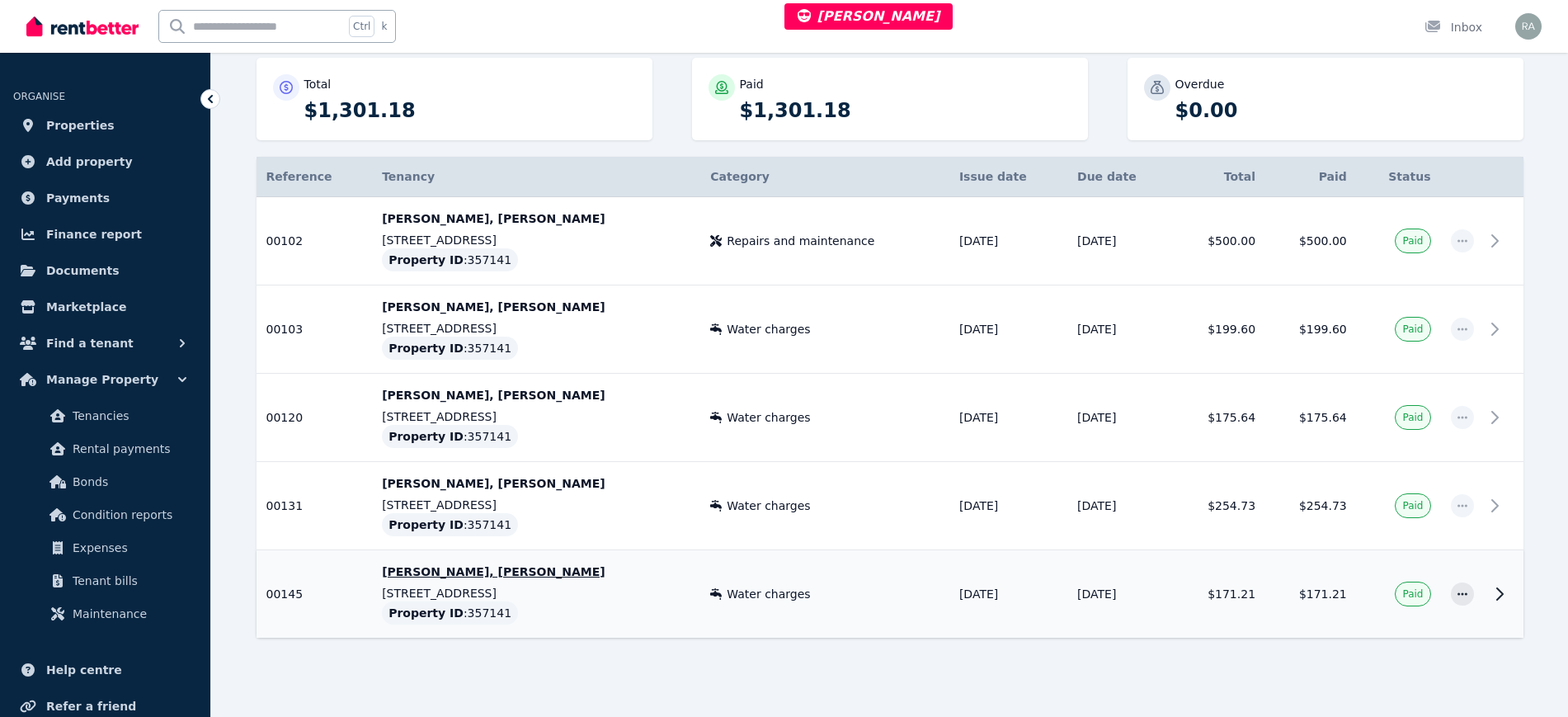
click at [1486, 591] on td at bounding box center [1504, 595] width 40 height 89
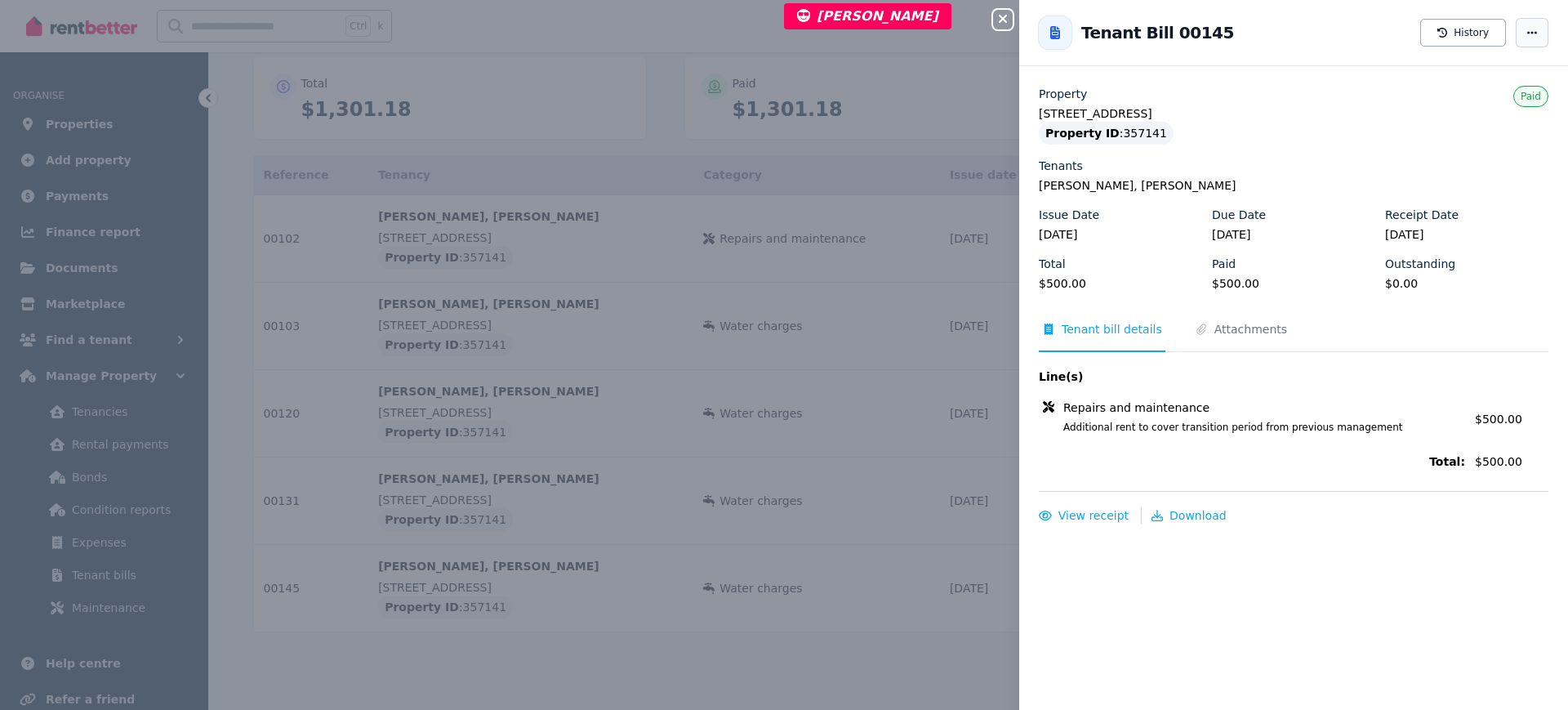
click at [1518, 21] on span "button" at bounding box center [1532, 33] width 33 height 30
click at [720, 174] on div "Close panel Back to Tenant Bill 00145 History Create expense Property [STREET_A…" at bounding box center [784, 355] width 1568 height 710
click at [772, 172] on div "Close panel Back to Tenant Bill 00145 History Property [STREET_ADDRESS] Propert…" at bounding box center [784, 355] width 1568 height 710
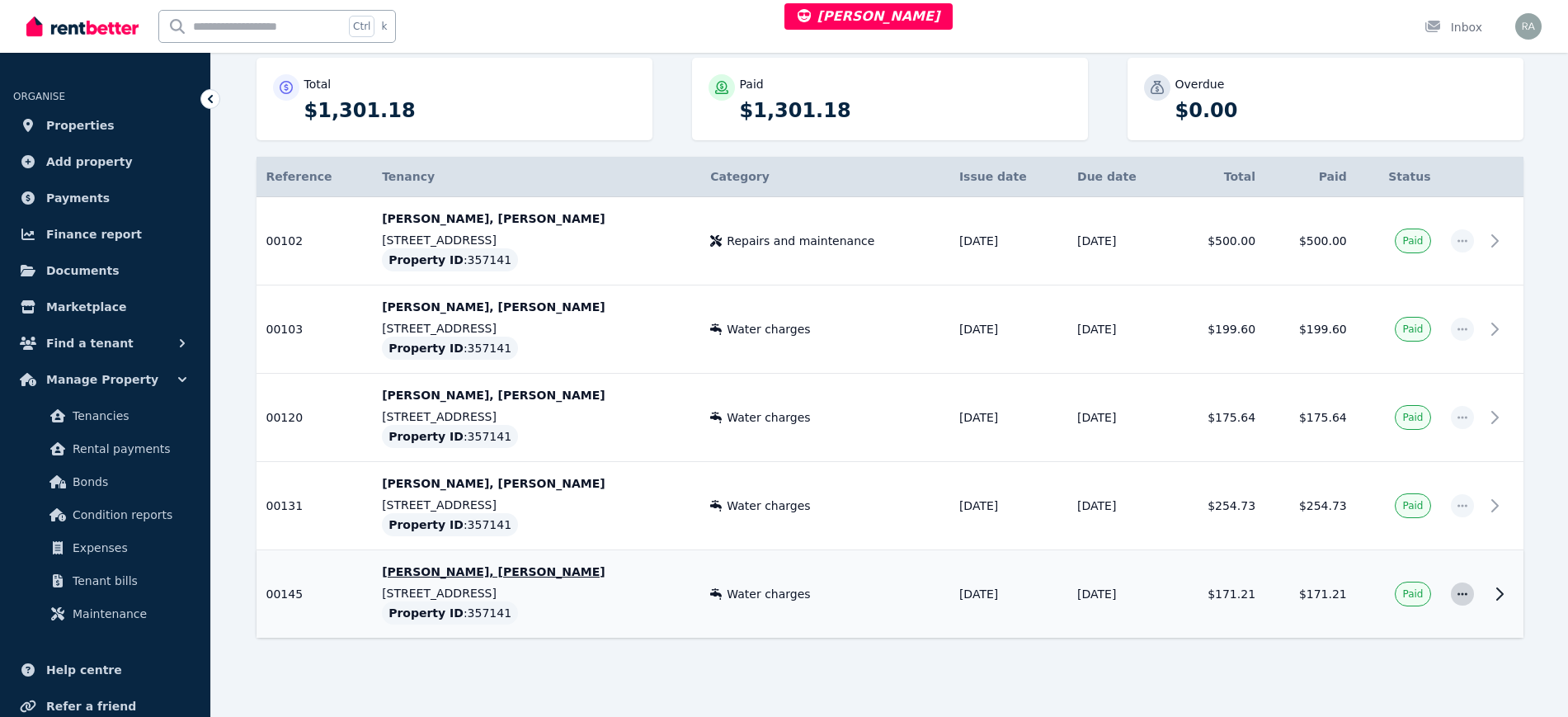
click at [1462, 593] on icon "button" at bounding box center [1462, 594] width 13 height 11
click at [1406, 674] on span "History" at bounding box center [1408, 671] width 106 height 20
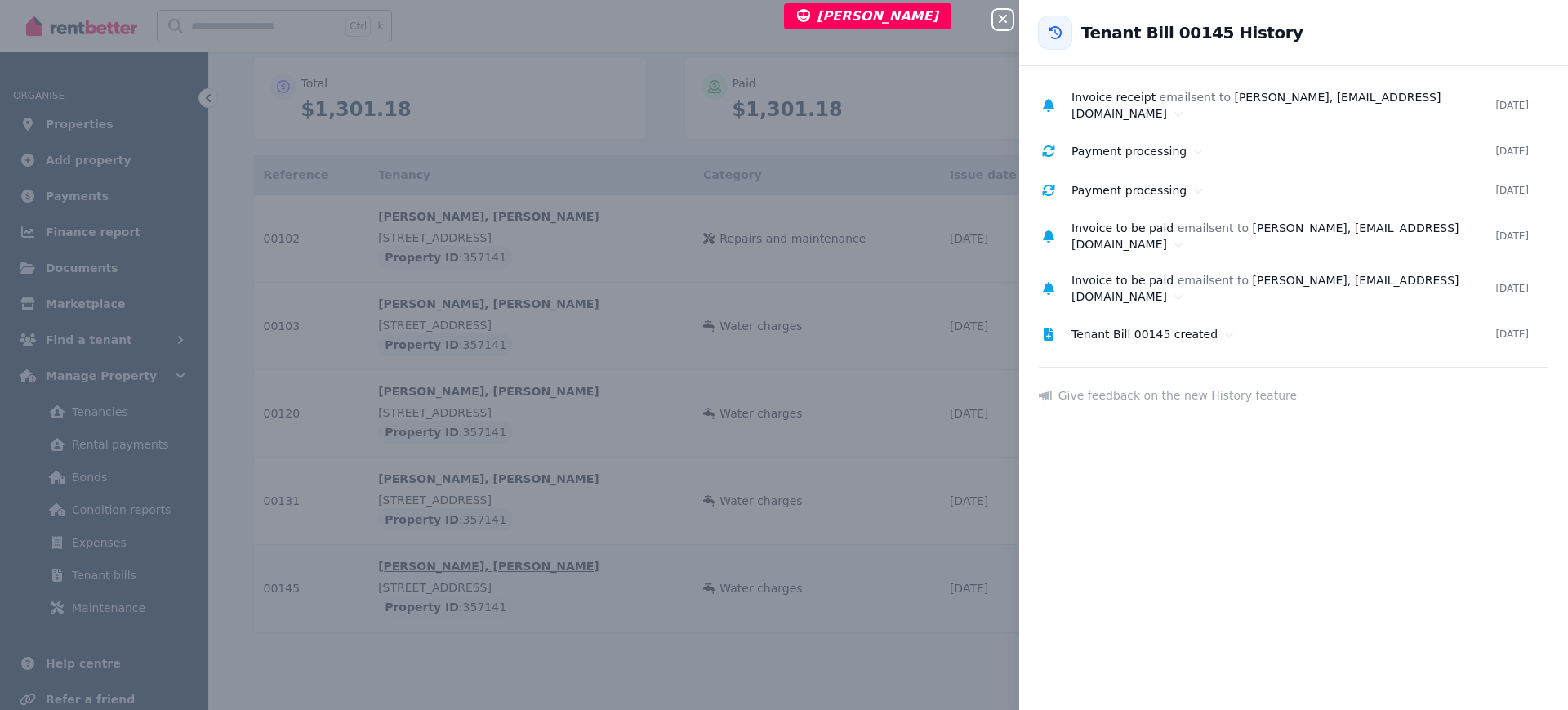
click at [1004, 14] on icon "button" at bounding box center [1003, 19] width 20 height 13
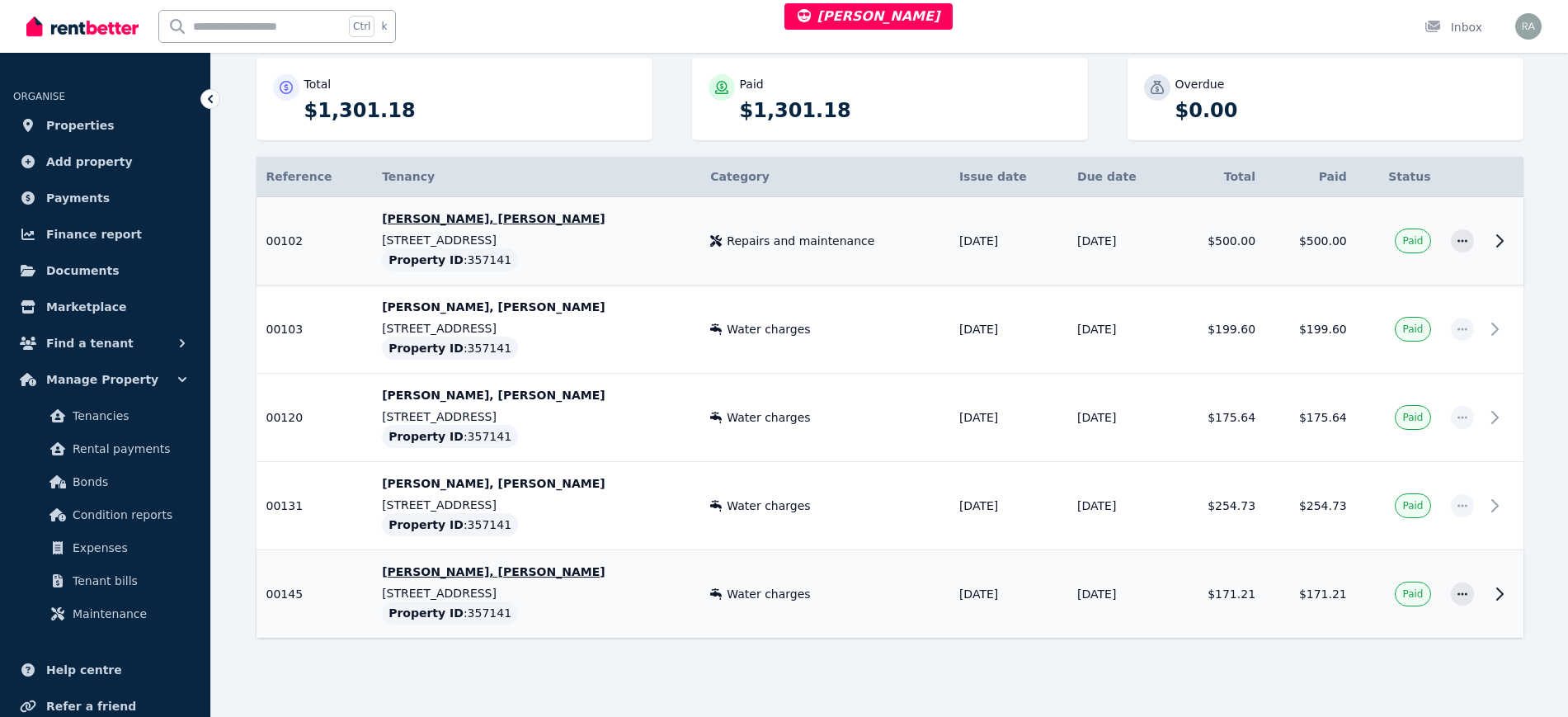
click at [849, 259] on td "Repairs and maintenance" at bounding box center [825, 241] width 249 height 89
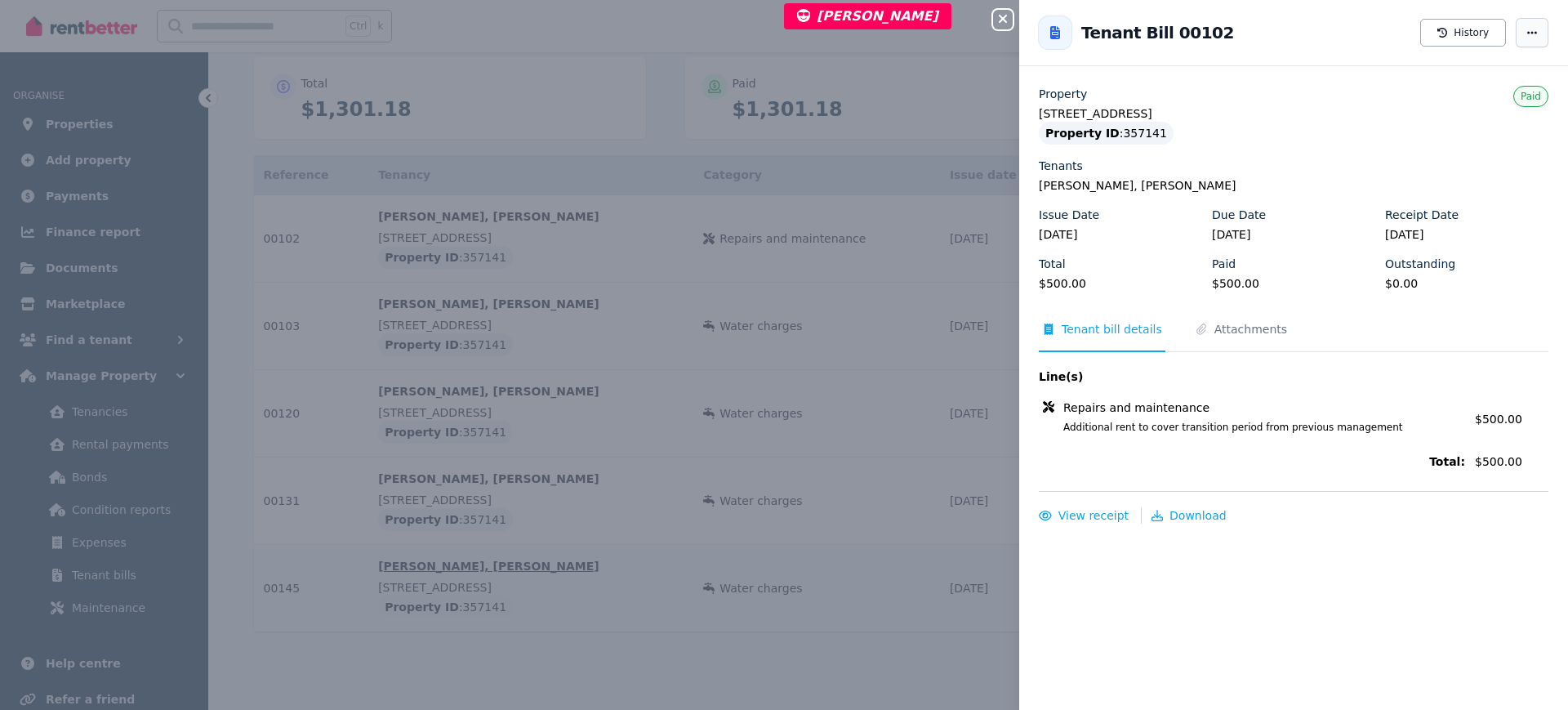
click at [1525, 35] on icon "button" at bounding box center [1532, 33] width 13 height 11
click at [1001, 12] on icon "button" at bounding box center [1003, 19] width 20 height 13
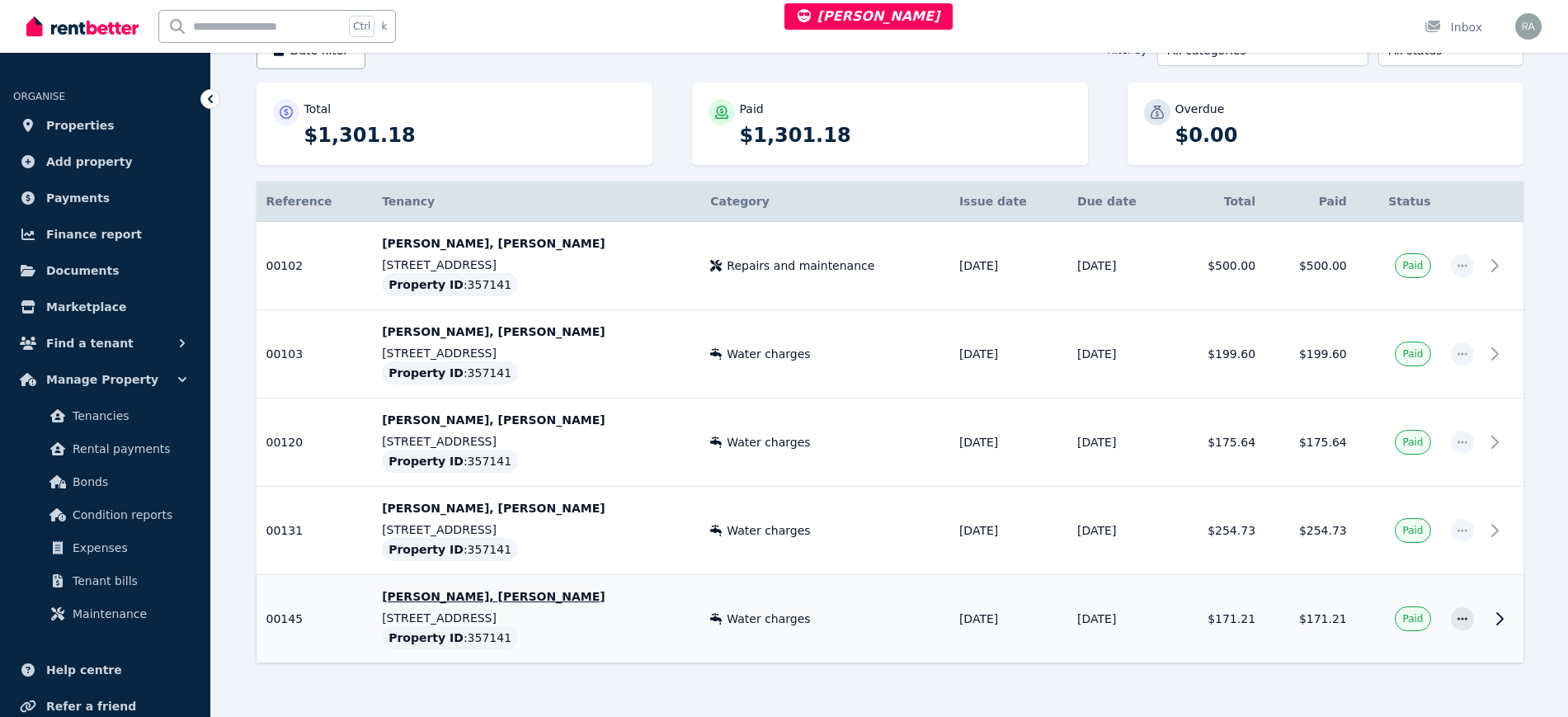
scroll to position [0, 0]
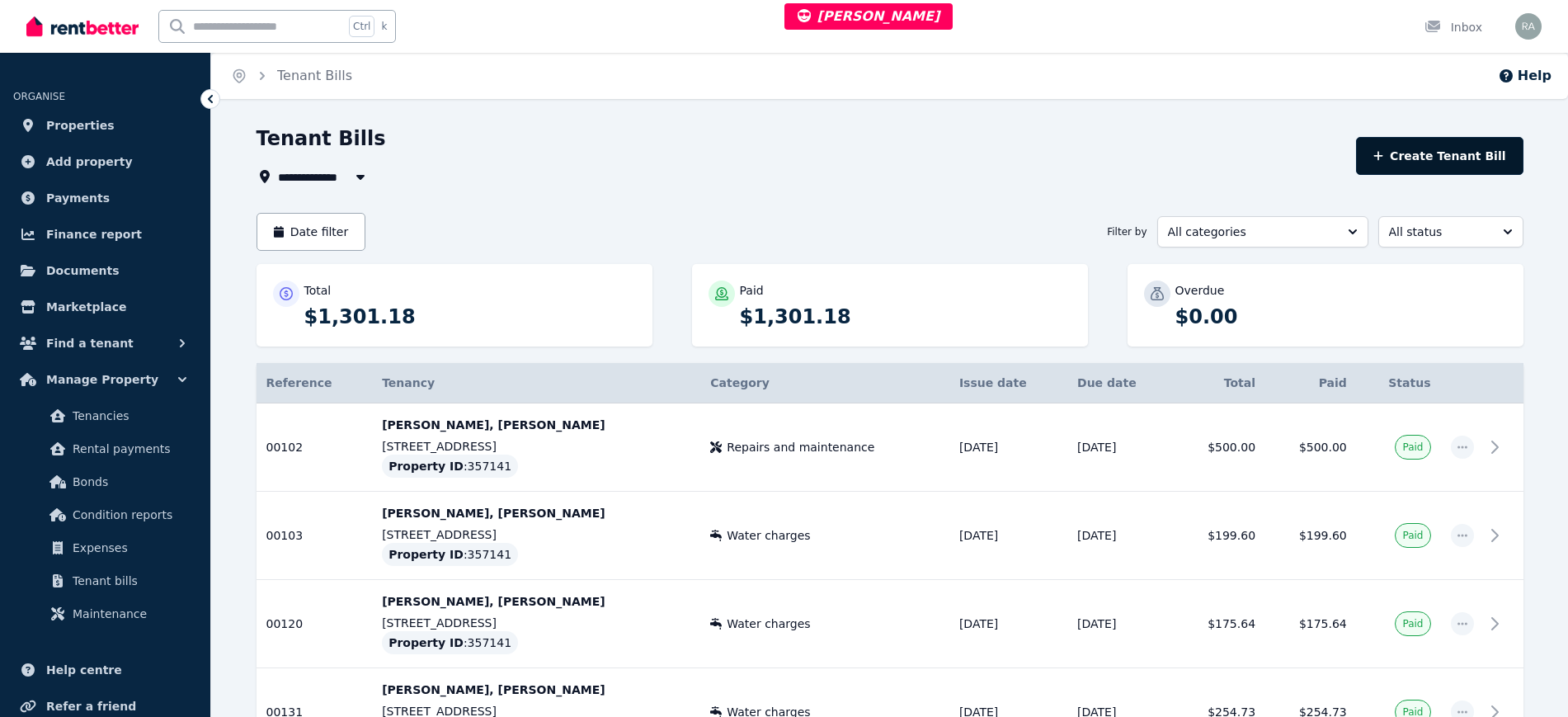
click at [1454, 159] on button "Create Tenant Bill" at bounding box center [1440, 155] width 168 height 38
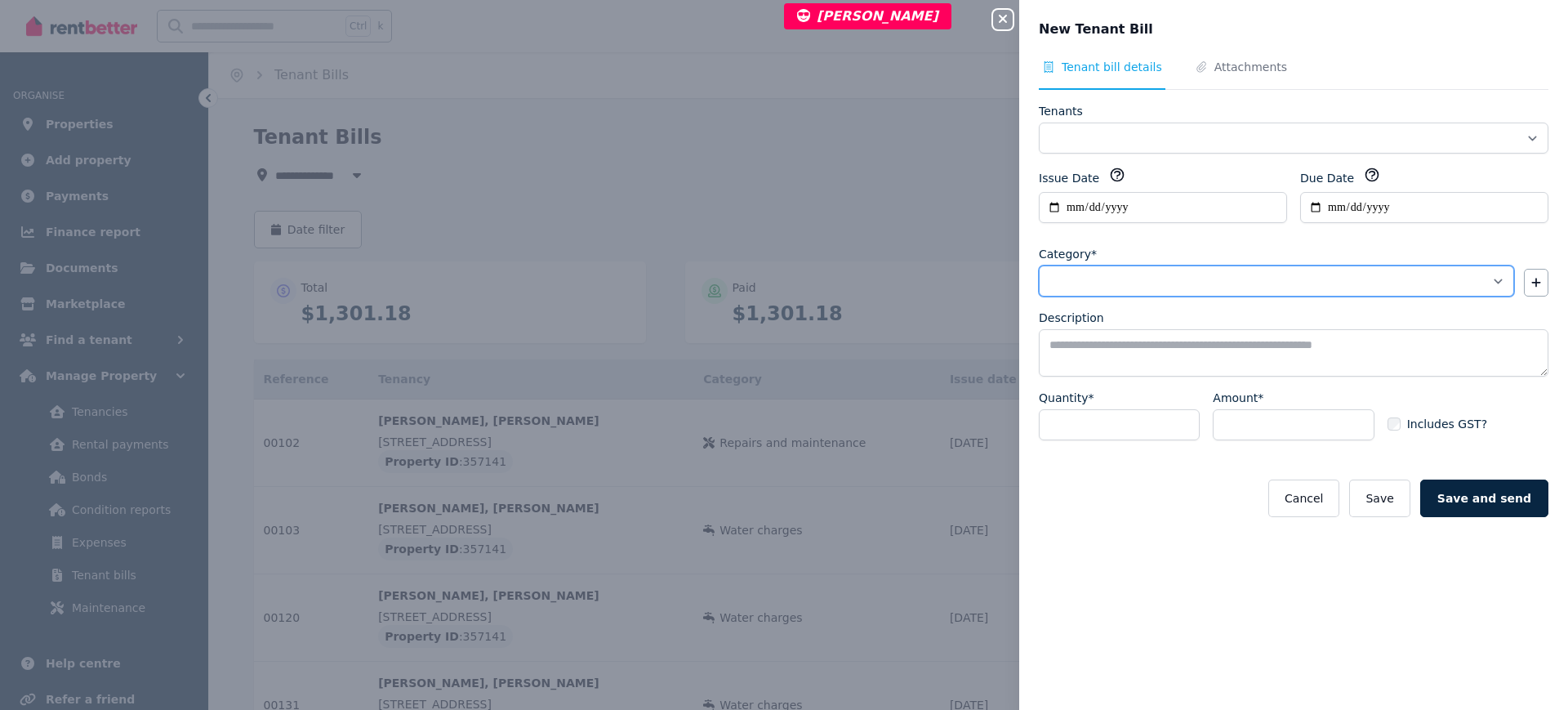
click at [1143, 286] on select "**********" at bounding box center [1277, 281] width 476 height 31
click at [796, 65] on div "**********" at bounding box center [784, 355] width 1568 height 710
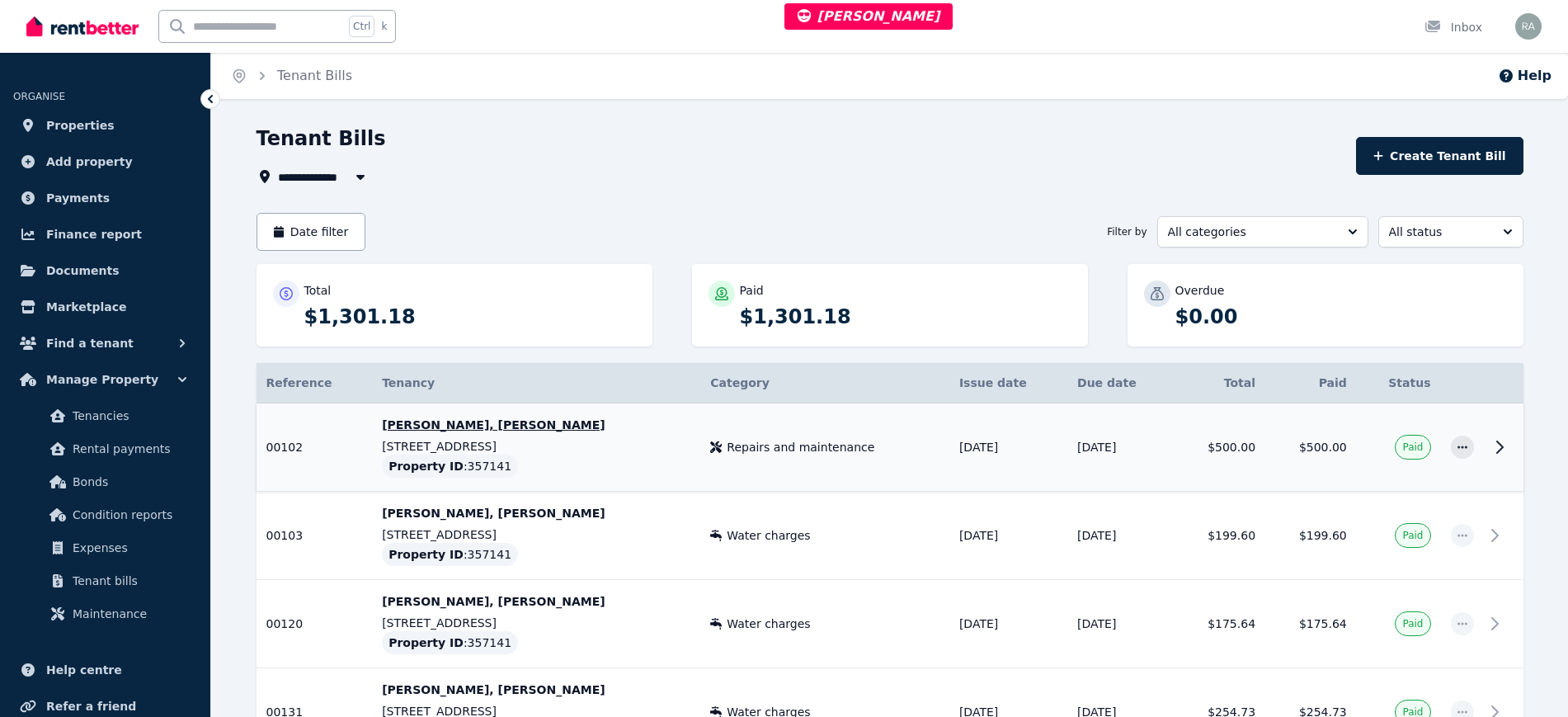
click at [760, 448] on span "Repairs and maintenance" at bounding box center [800, 448] width 148 height 17
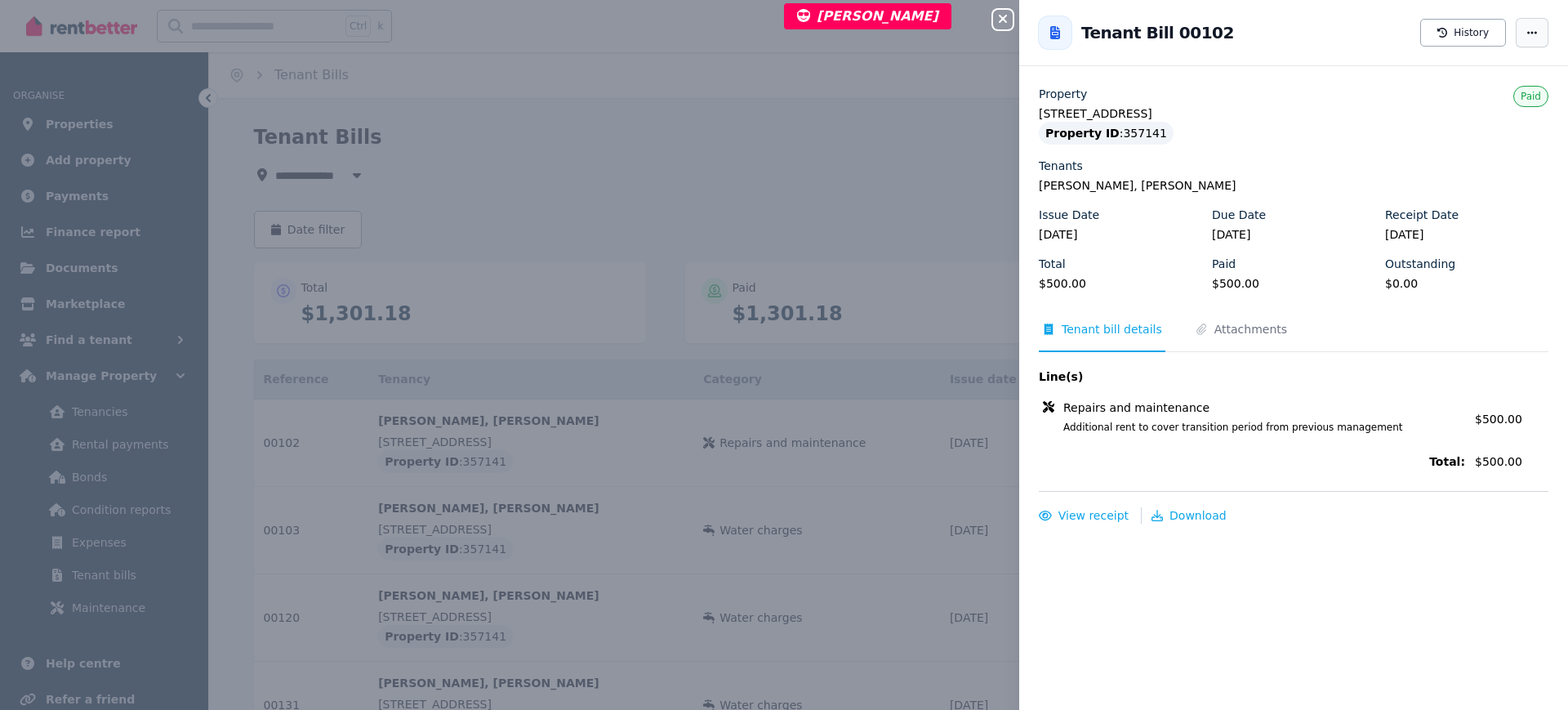
click at [1525, 28] on icon "button" at bounding box center [1532, 33] width 13 height 11
click at [645, 81] on div "Close panel Back to Tenant Bill 00102 History Create expense Property [STREET_A…" at bounding box center [784, 355] width 1568 height 710
click at [714, 230] on div "Close panel Back to Tenant Bill 00102 History Property [STREET_ADDRESS] Propert…" at bounding box center [784, 355] width 1568 height 710
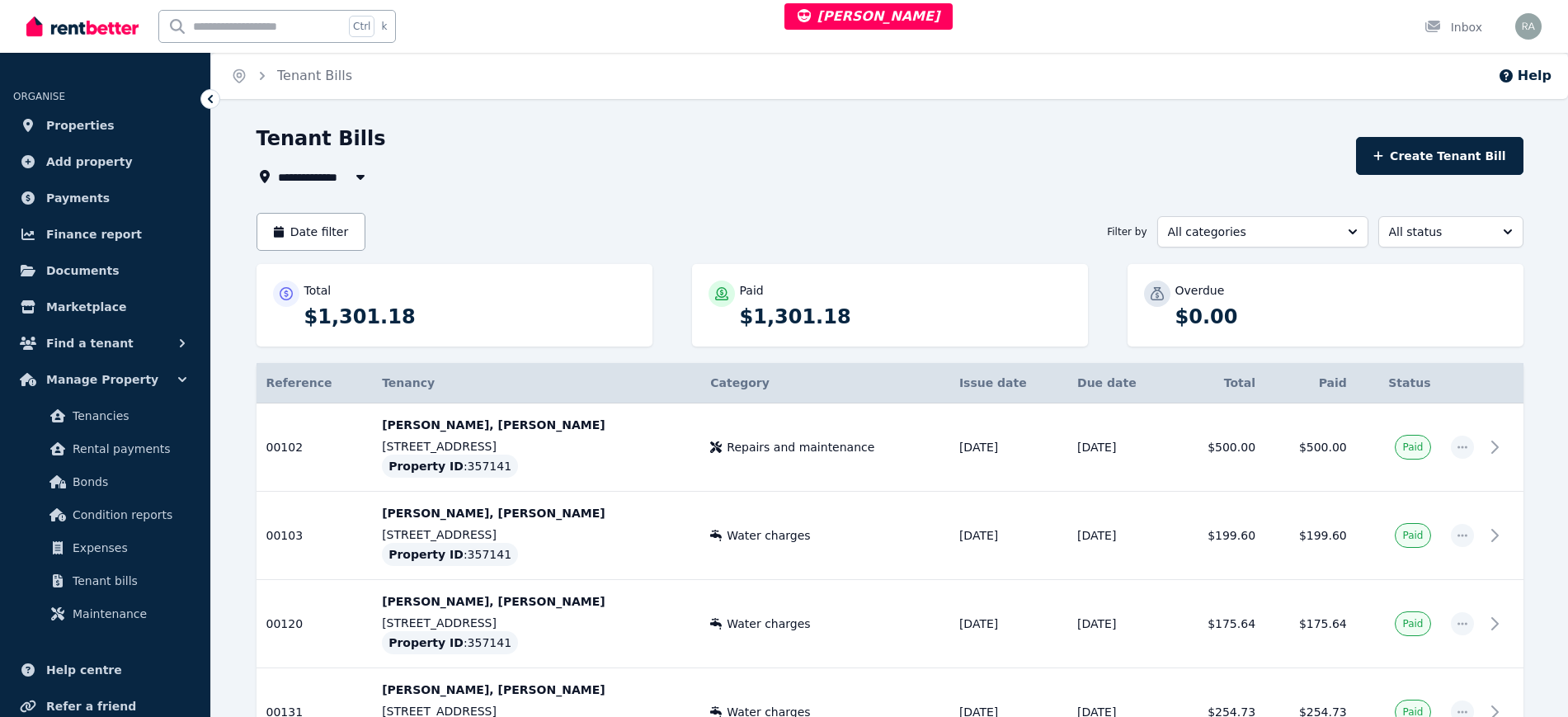
drag, startPoint x: 1214, startPoint y: 464, endPoint x: 933, endPoint y: 92, distance: 466.2
click at [933, 92] on div "Home Tenant Bills Help" at bounding box center [890, 75] width 1357 height 46
